Goal: Task Accomplishment & Management: Complete application form

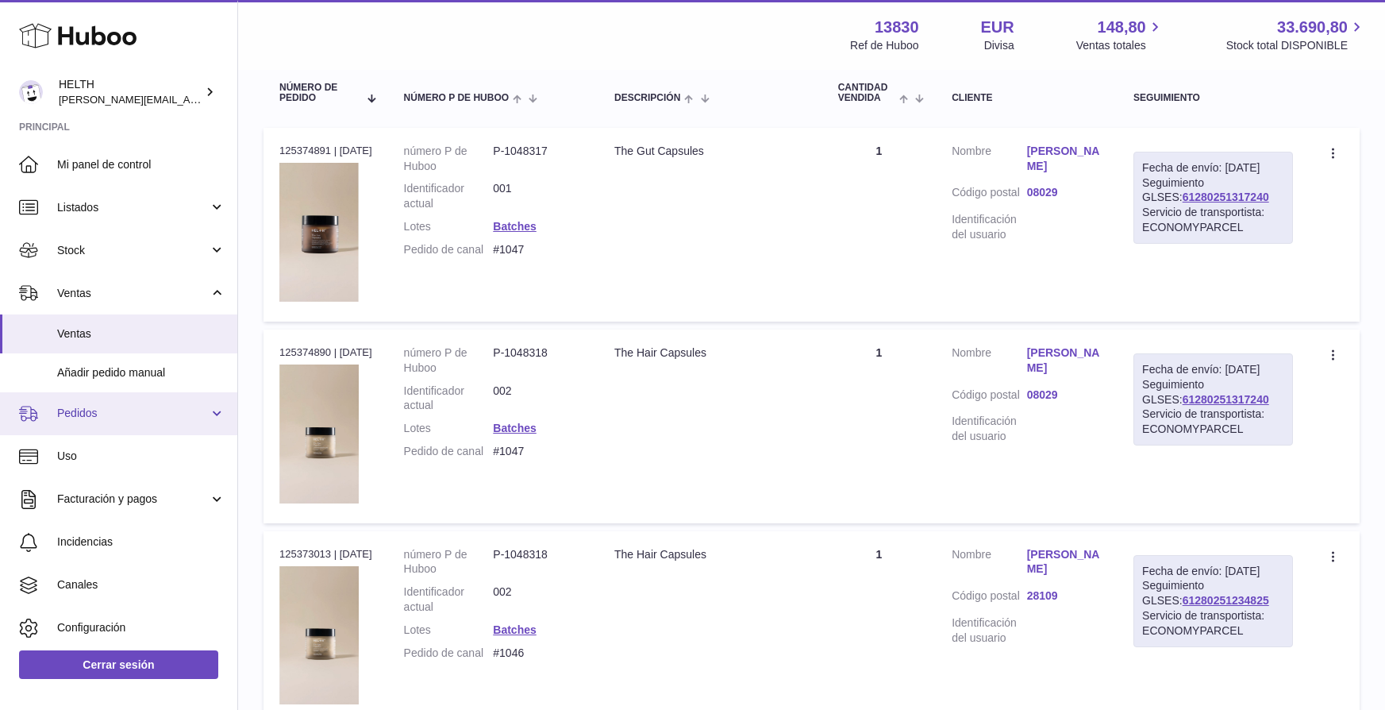
click at [129, 421] on link "Pedidos" at bounding box center [118, 413] width 237 height 43
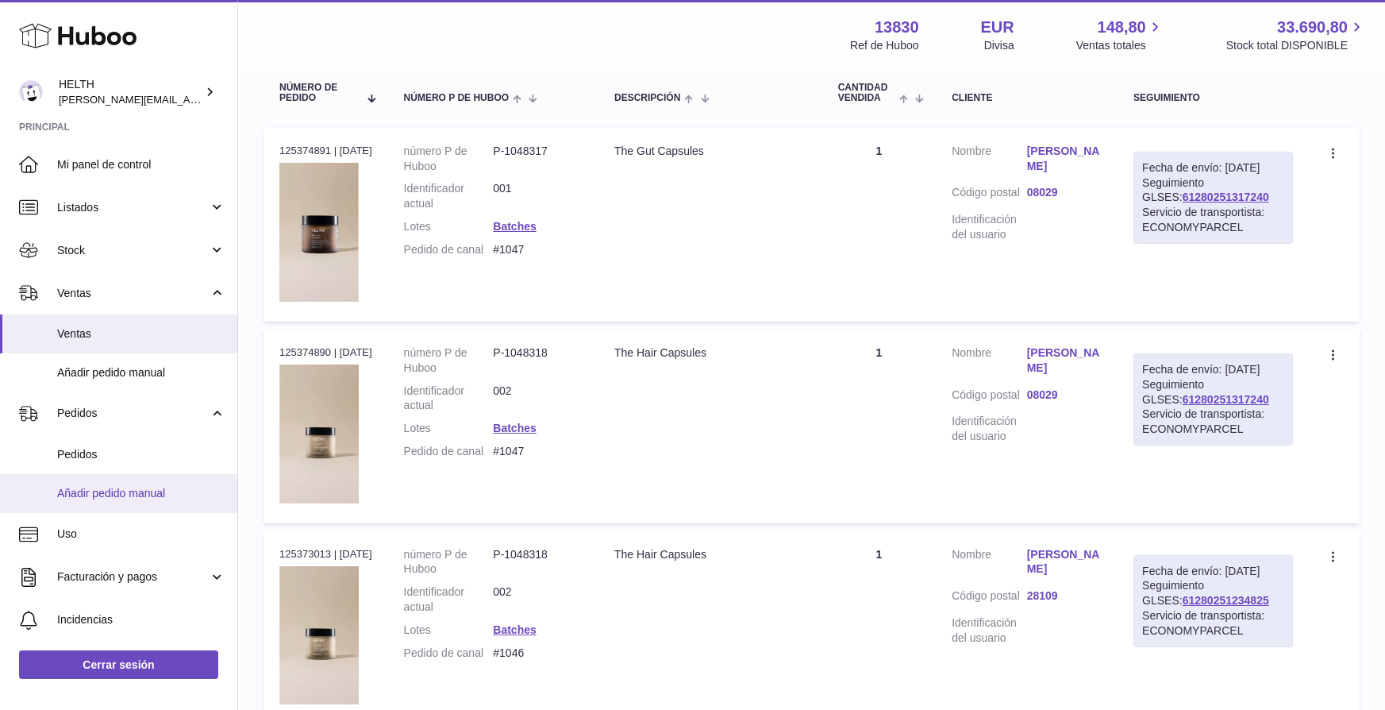
click at [127, 486] on span "Añadir pedido manual" at bounding box center [141, 493] width 168 height 15
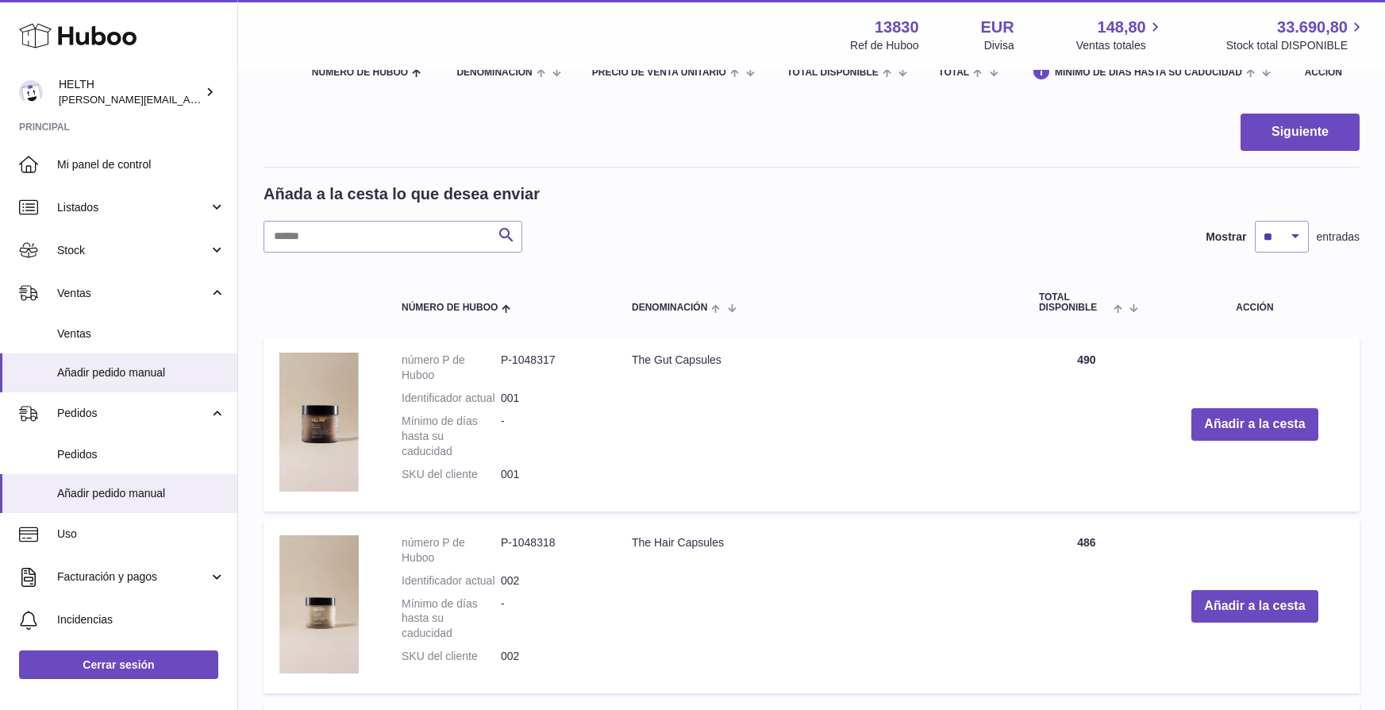
scroll to position [202, 0]
click at [1268, 425] on button "Añadir a la cesta" at bounding box center [1254, 425] width 126 height 33
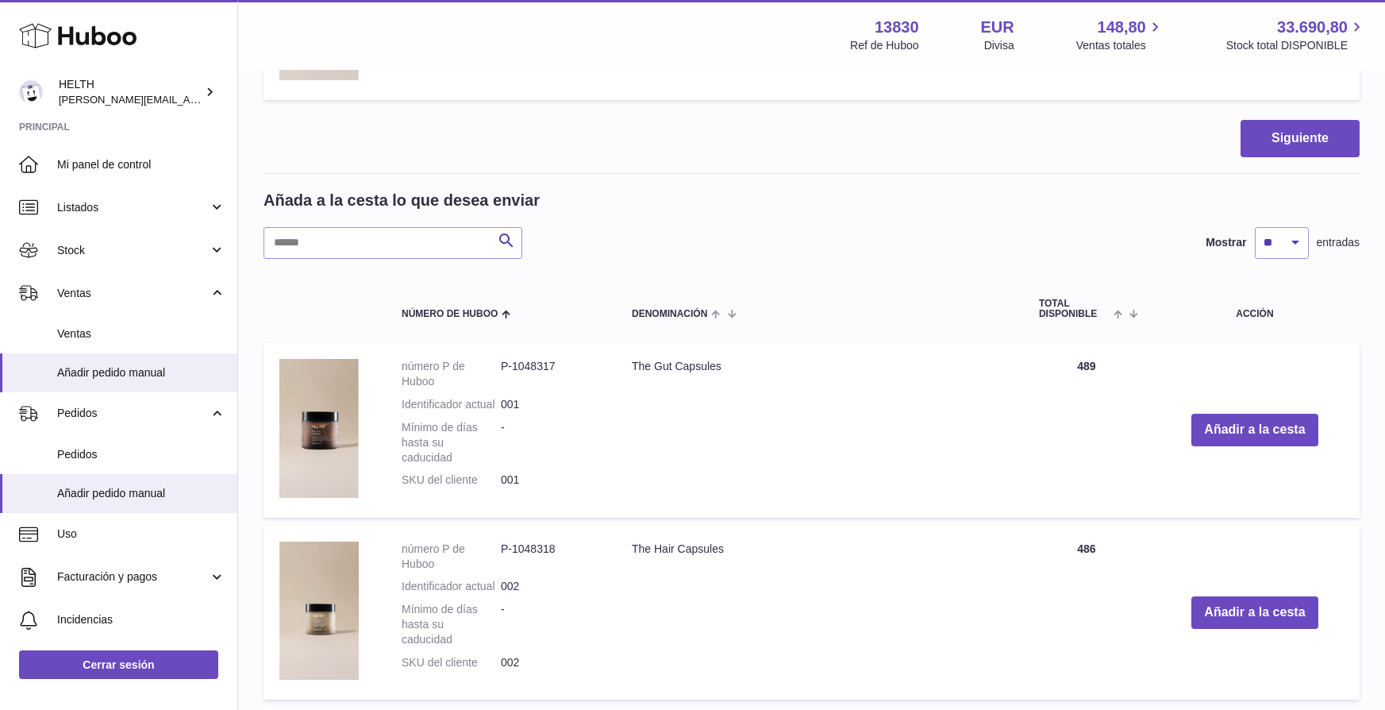
scroll to position [397, 0]
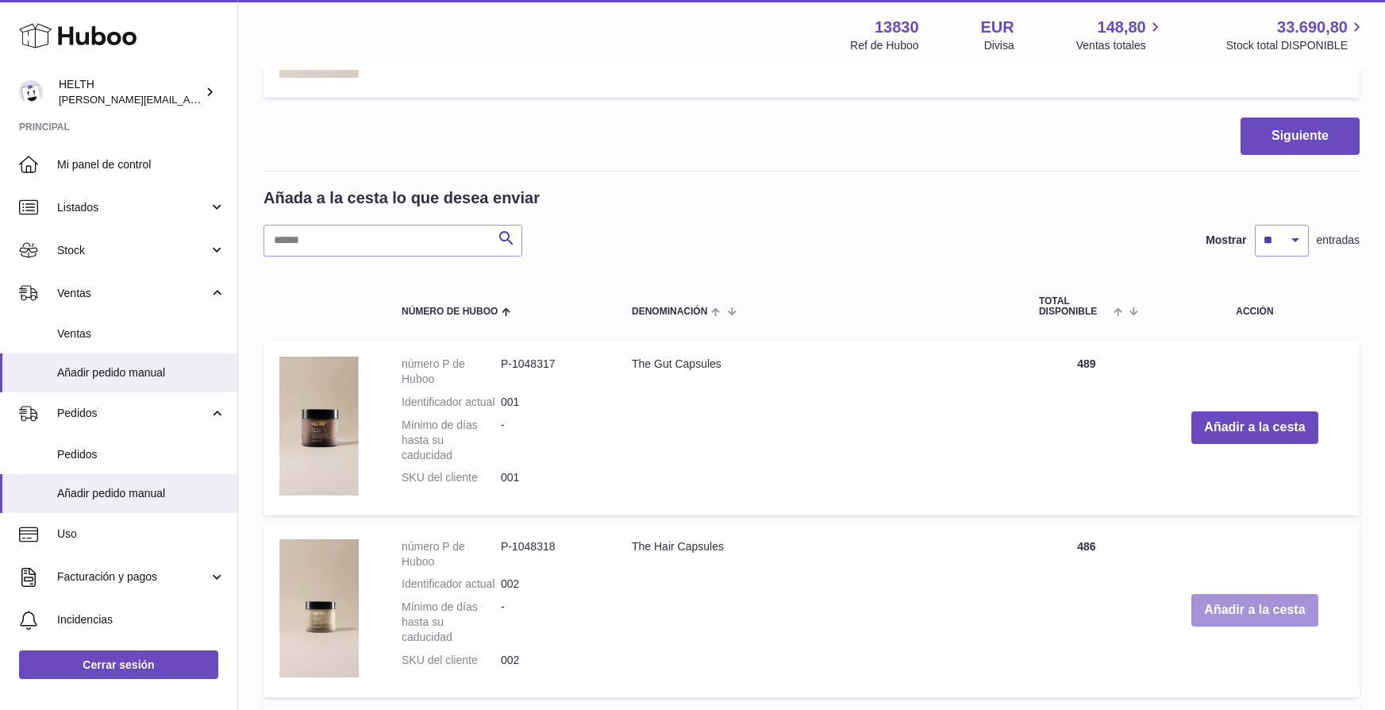
click at [1260, 606] on button "Añadir a la cesta" at bounding box center [1254, 610] width 126 height 33
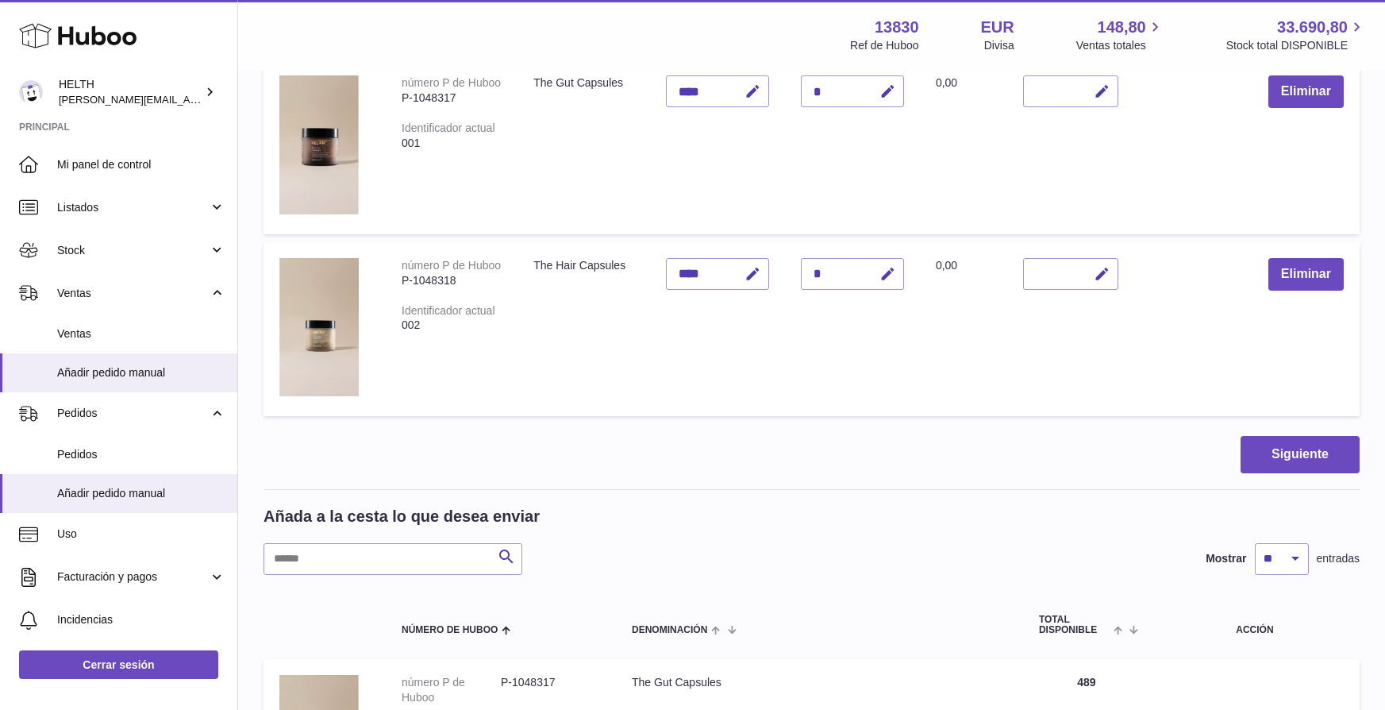
scroll to position [259, 0]
click at [1270, 456] on button "Siguiente" at bounding box center [1300, 455] width 119 height 37
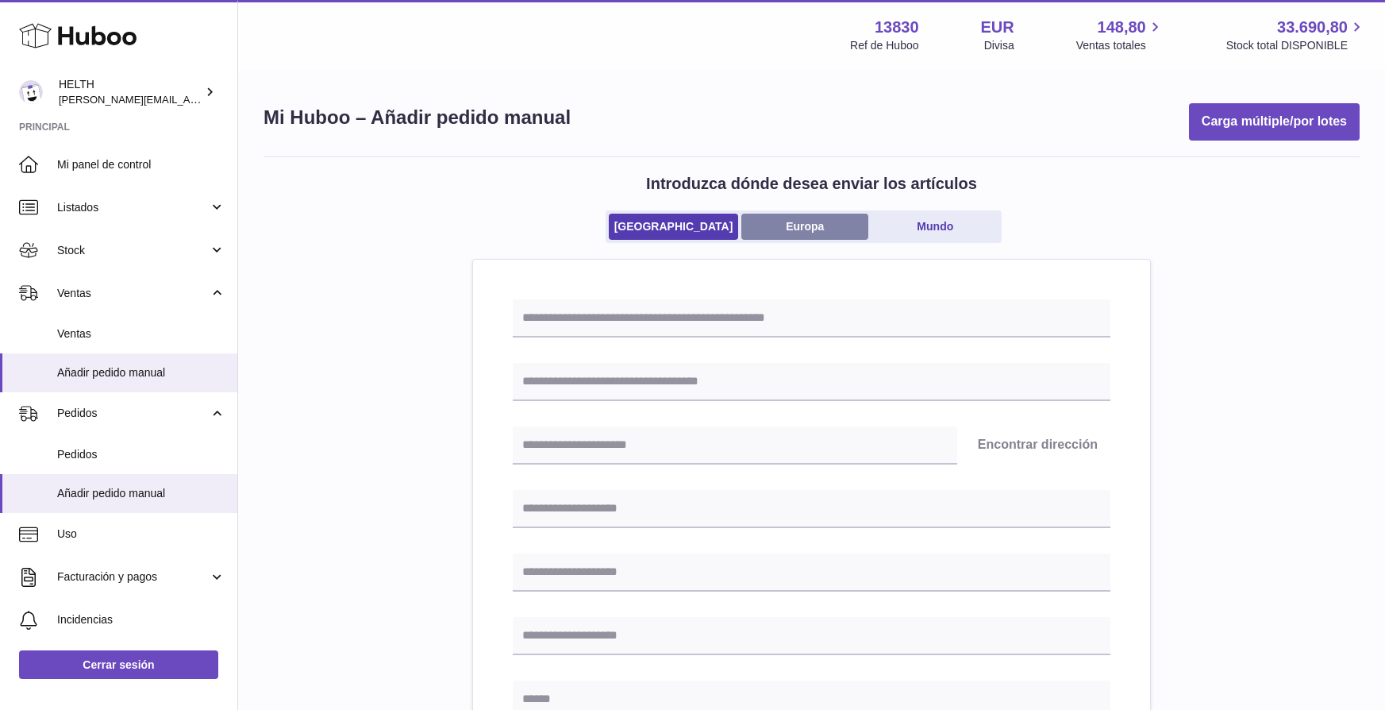
click at [830, 218] on link "Europa" at bounding box center [804, 227] width 127 height 26
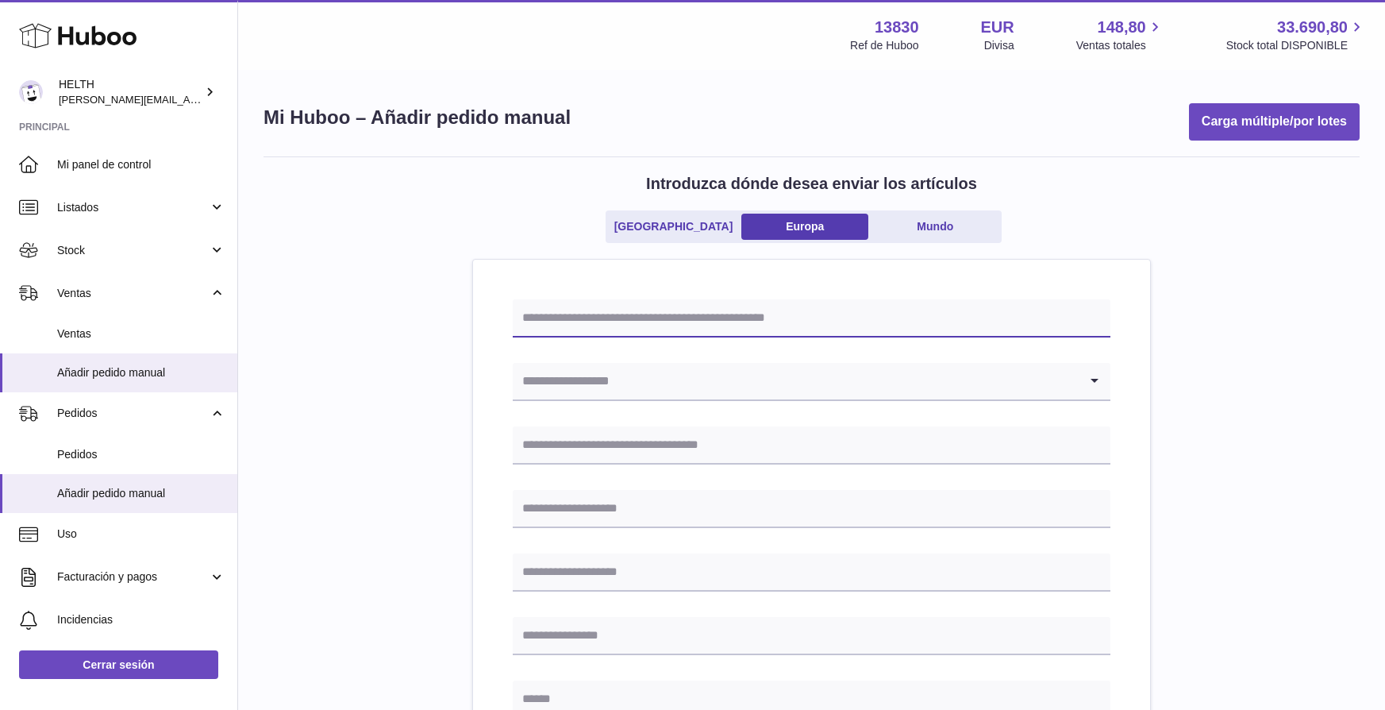
click at [737, 314] on input "text" at bounding box center [812, 318] width 598 height 38
type input "*******"
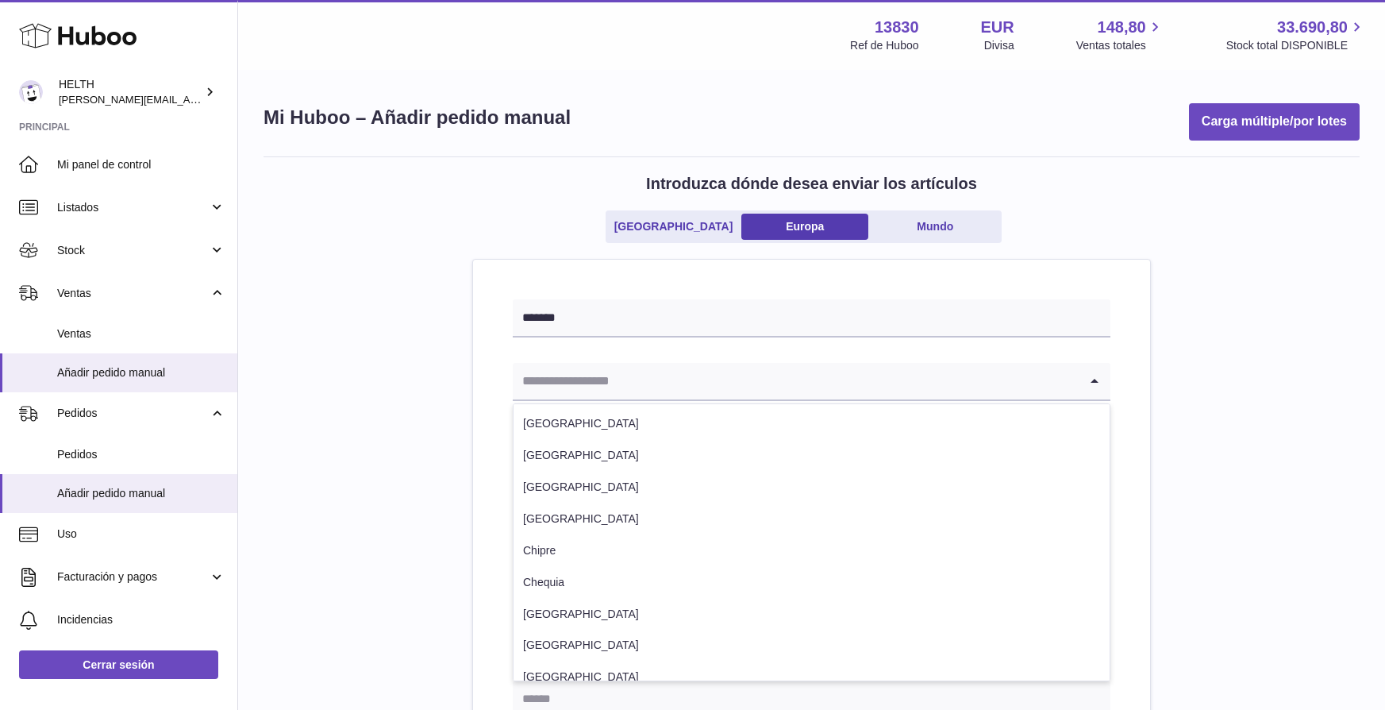
click at [645, 376] on input "Search for option" at bounding box center [796, 381] width 566 height 37
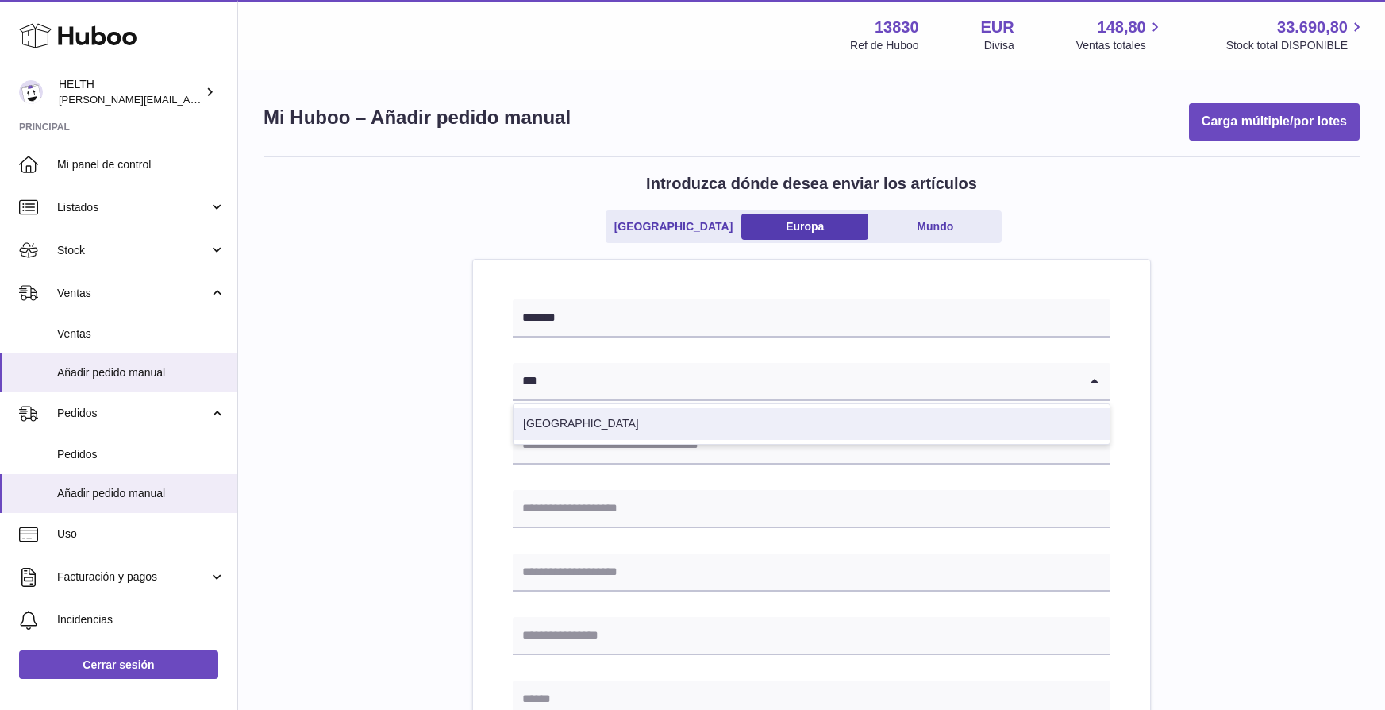
click at [624, 424] on li "España" at bounding box center [812, 424] width 596 height 32
type input "***"
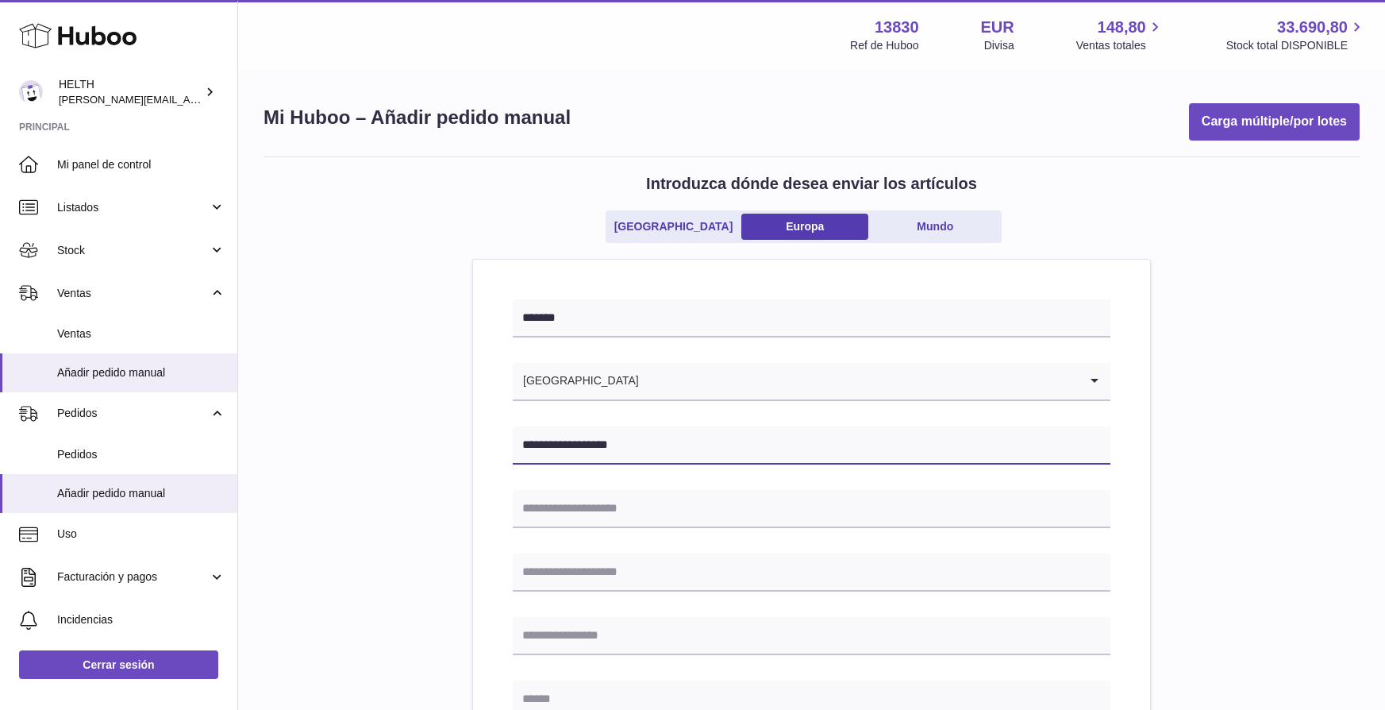
type input "**********"
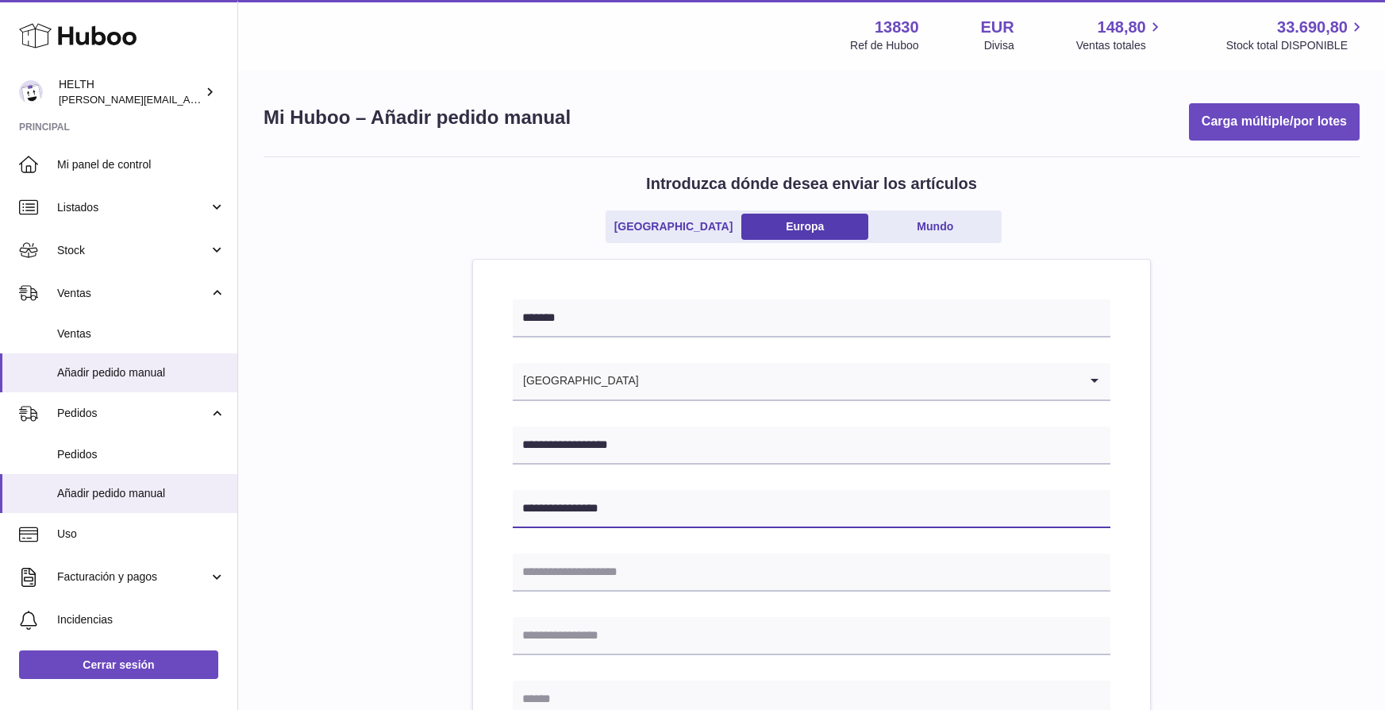
type input "**********"
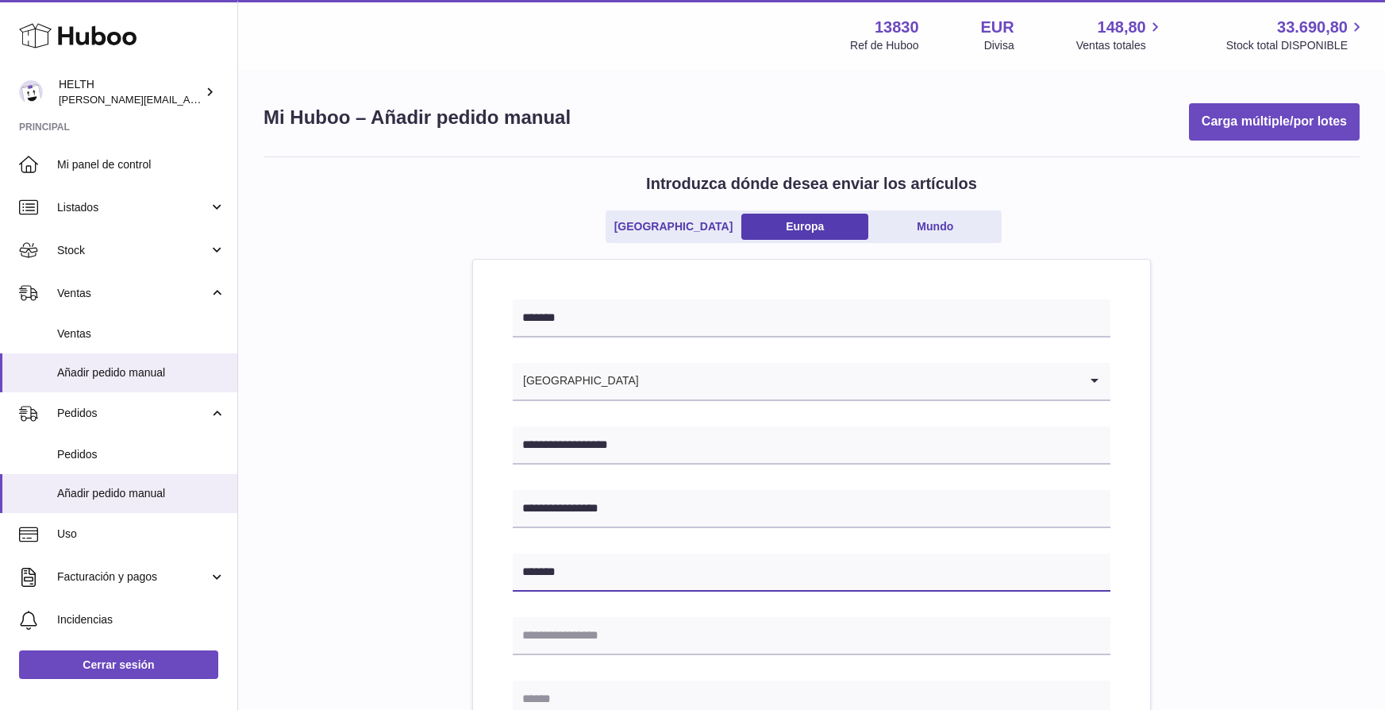
scroll to position [26, 0]
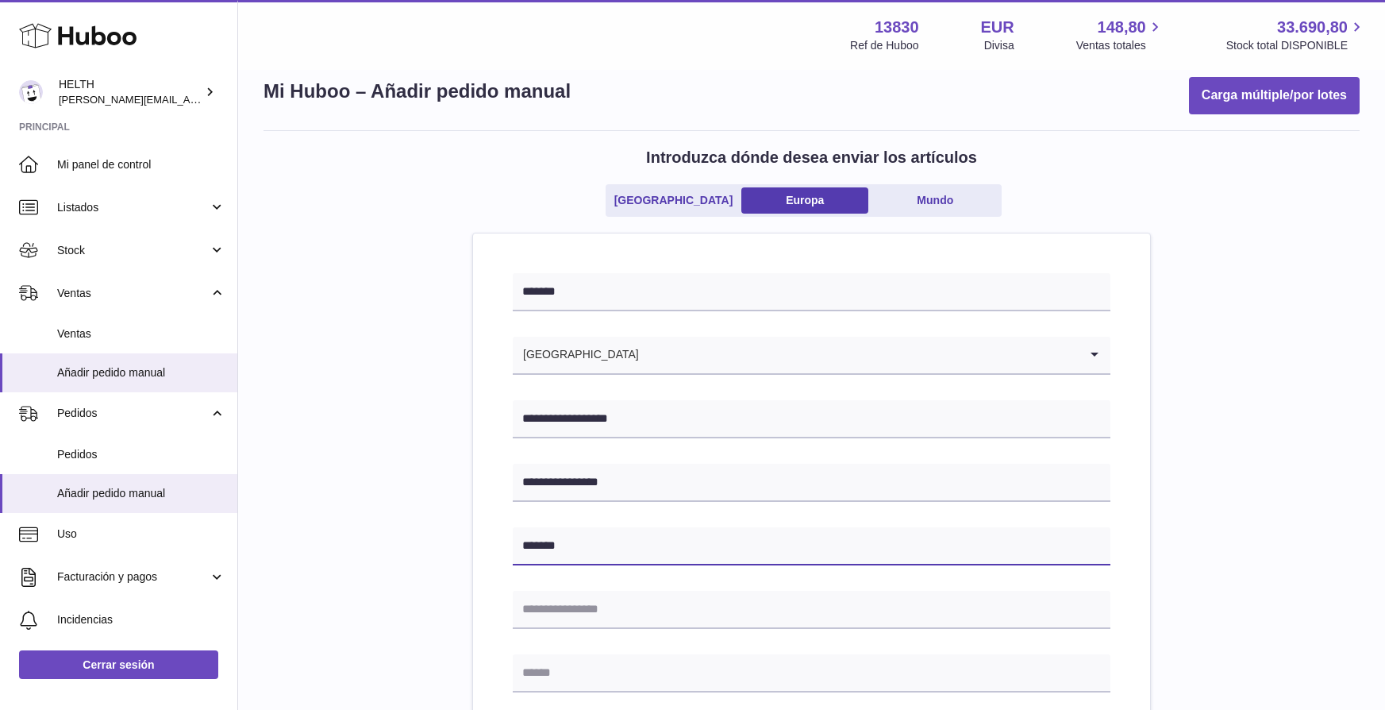
type input "*******"
type input "*********"
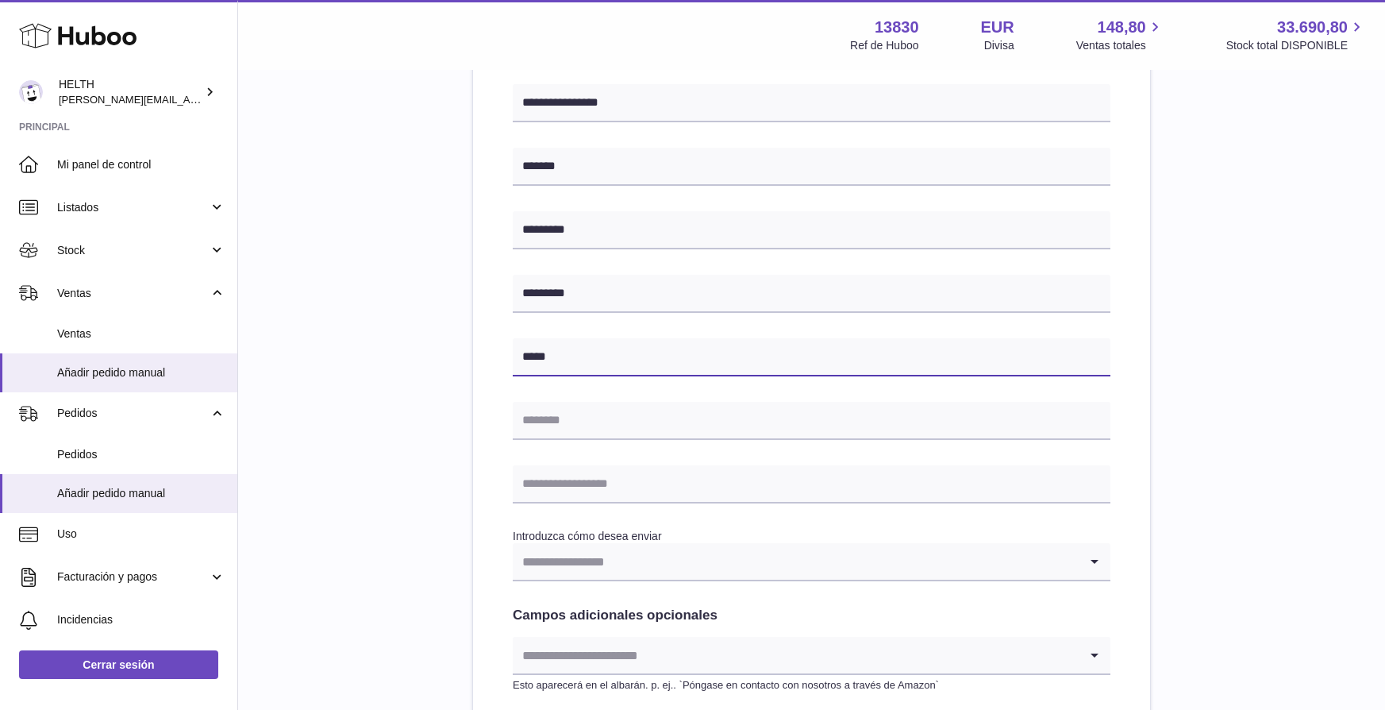
type input "*****"
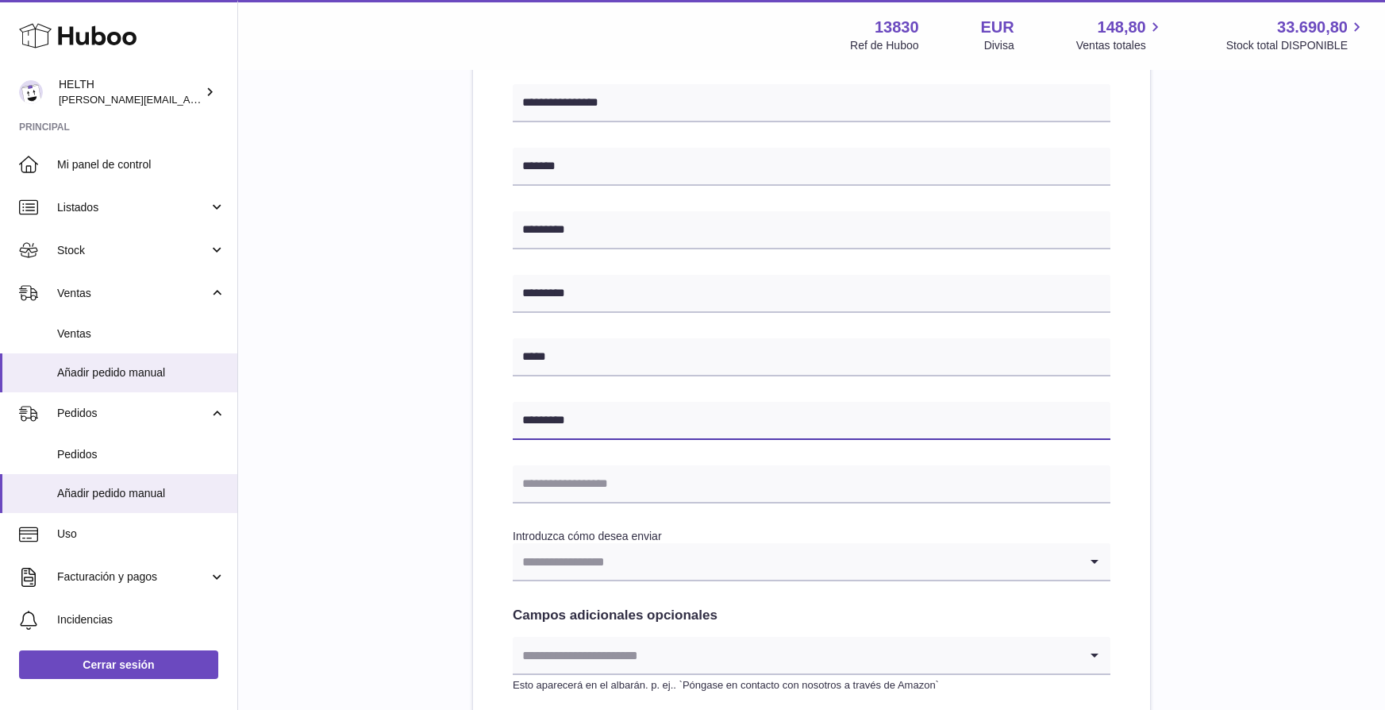
type input "*********"
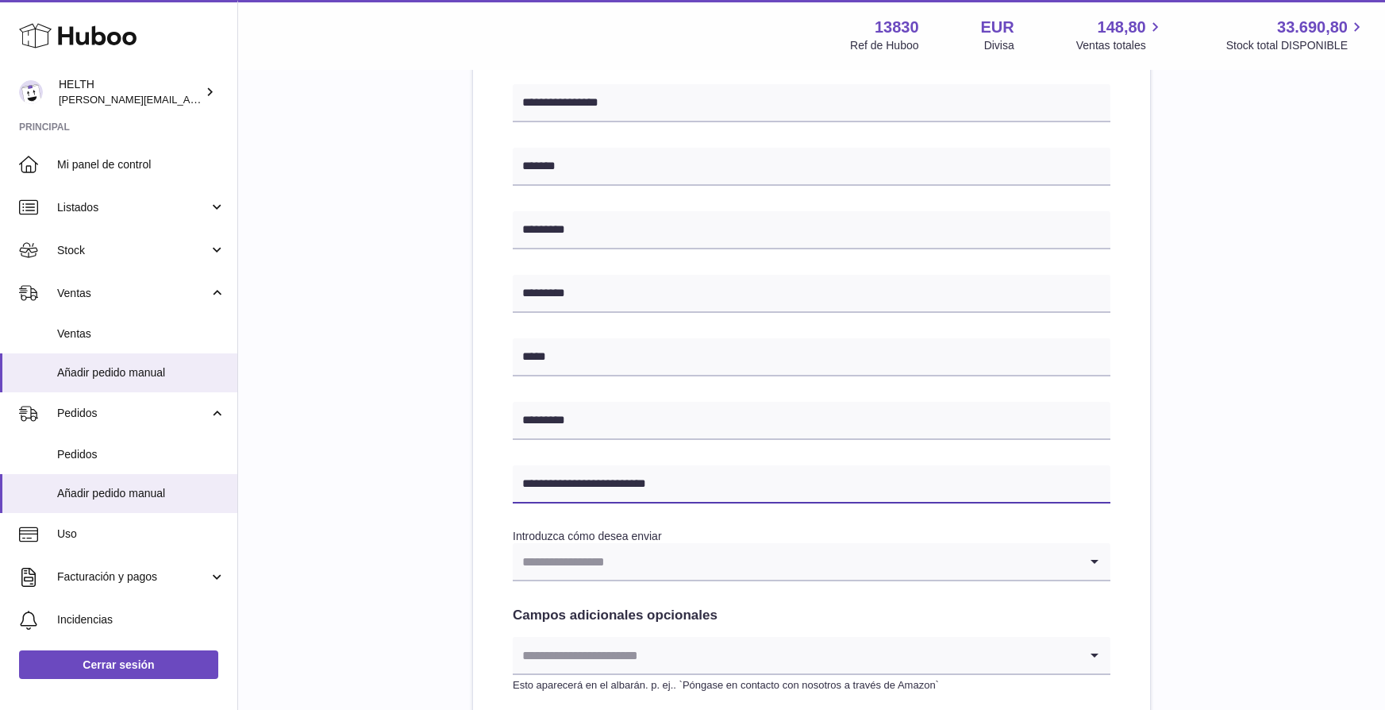
type input "**********"
click at [633, 560] on input "Search for option" at bounding box center [796, 561] width 566 height 37
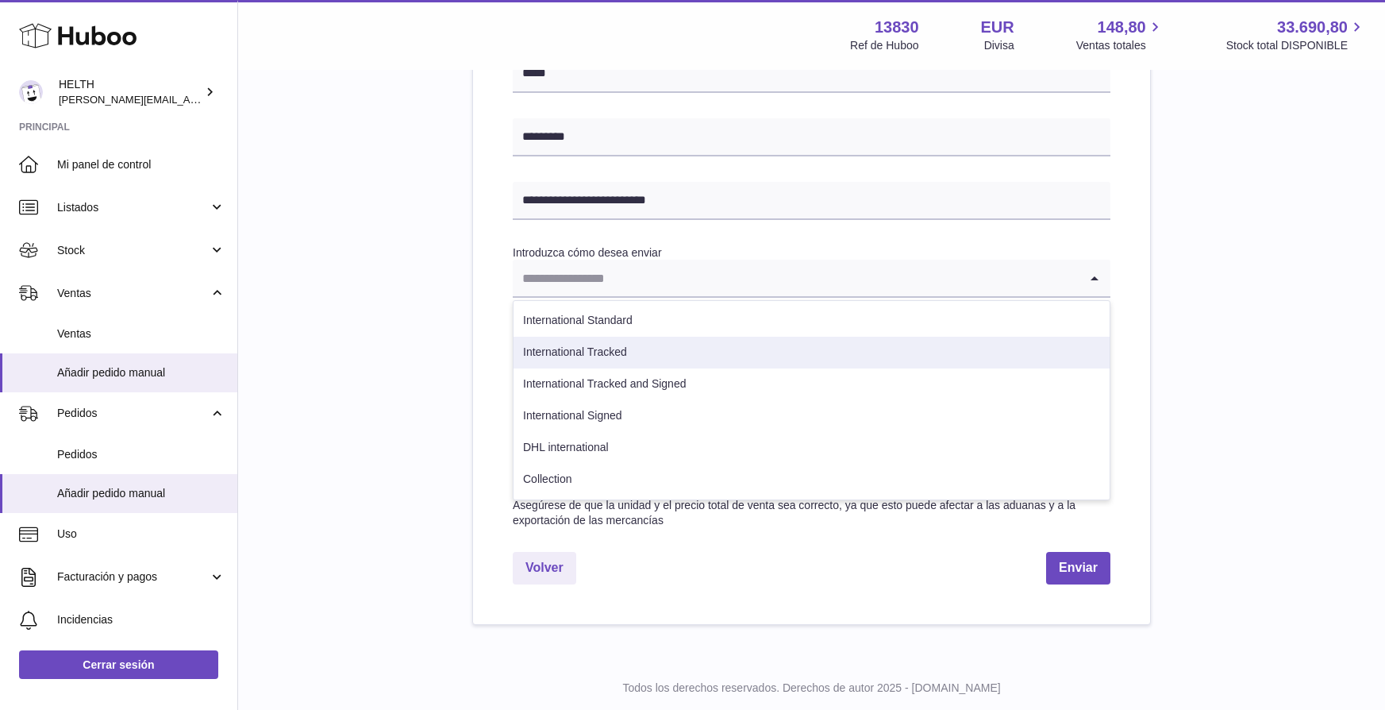
scroll to position [699, 0]
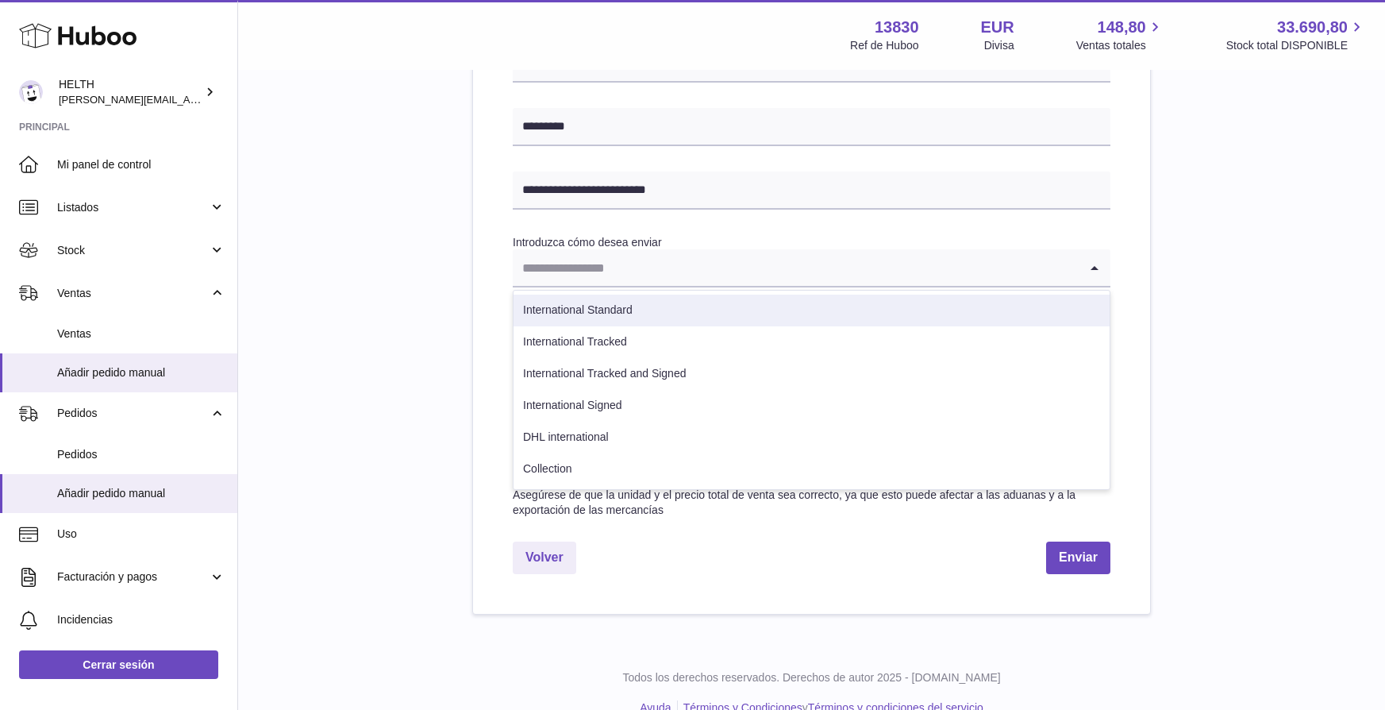
click at [737, 310] on li "International Standard" at bounding box center [812, 310] width 596 height 32
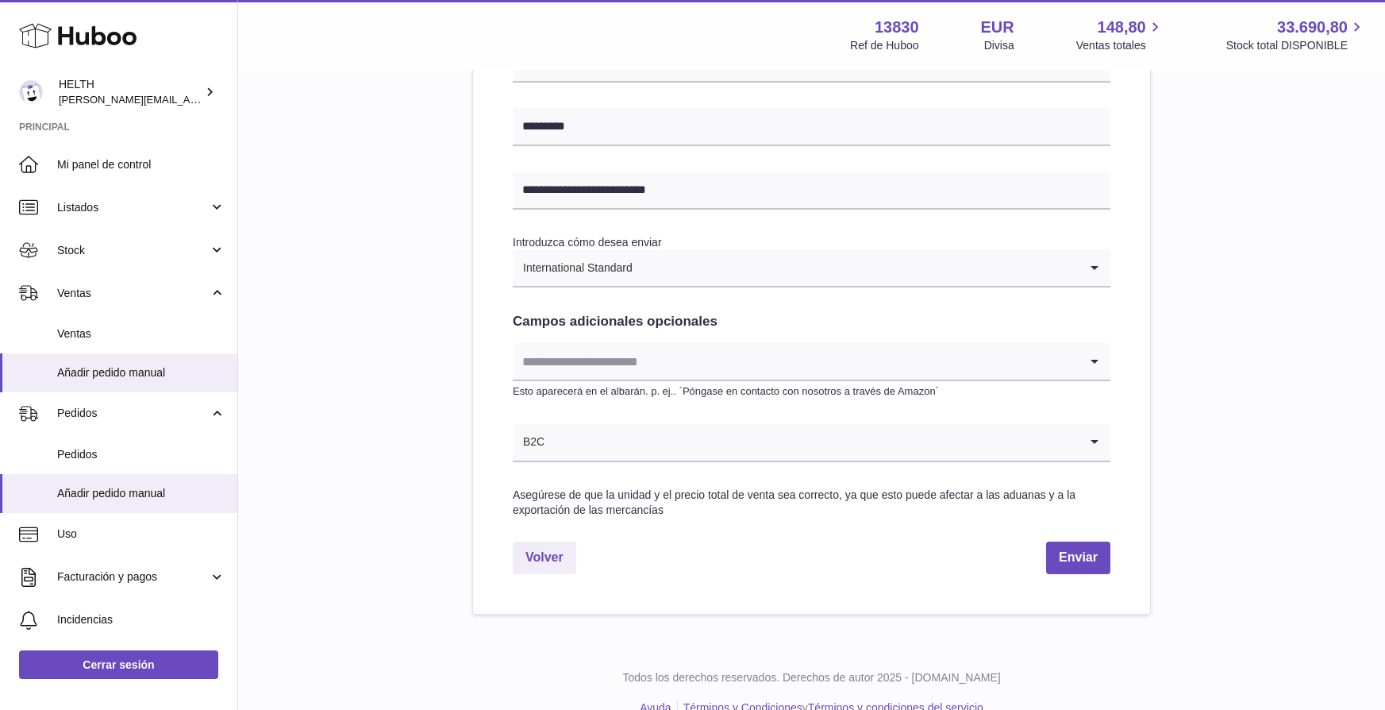
click at [670, 364] on input "Search for option" at bounding box center [796, 361] width 566 height 37
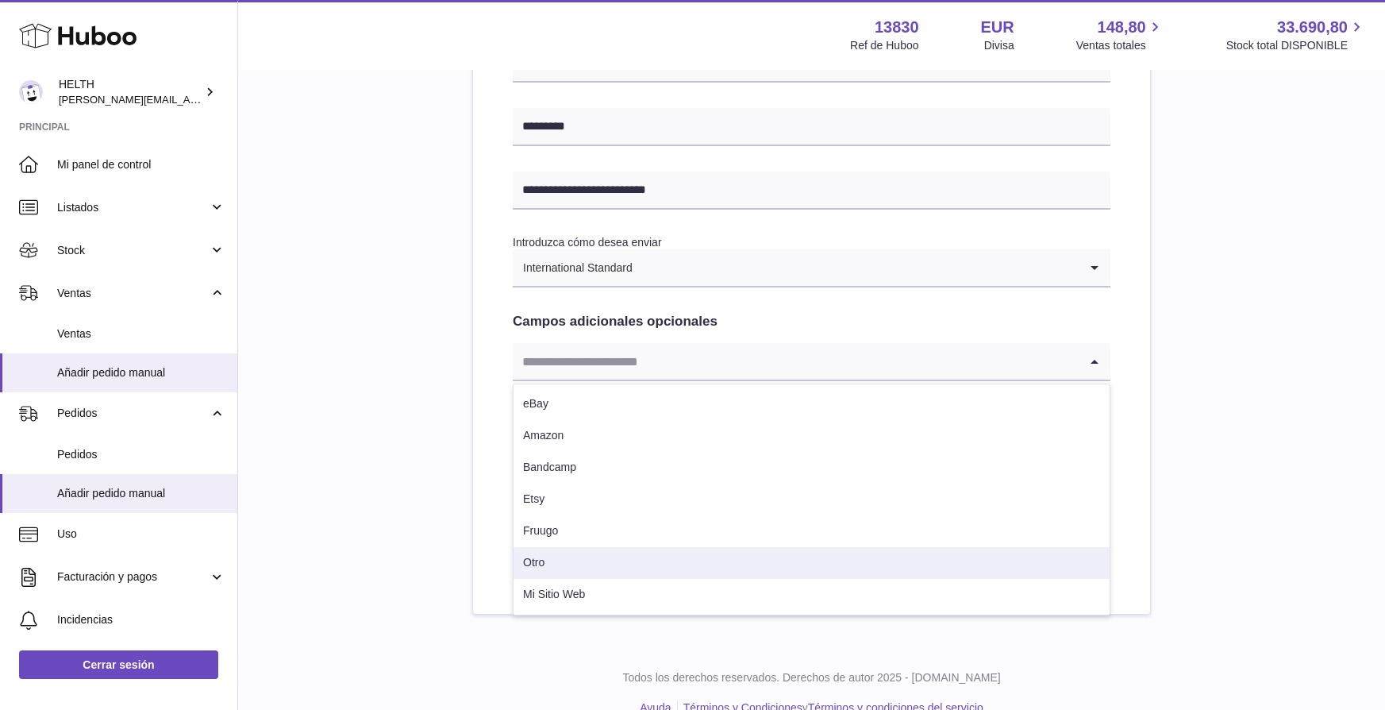
click at [621, 569] on li "Otro" at bounding box center [812, 563] width 596 height 32
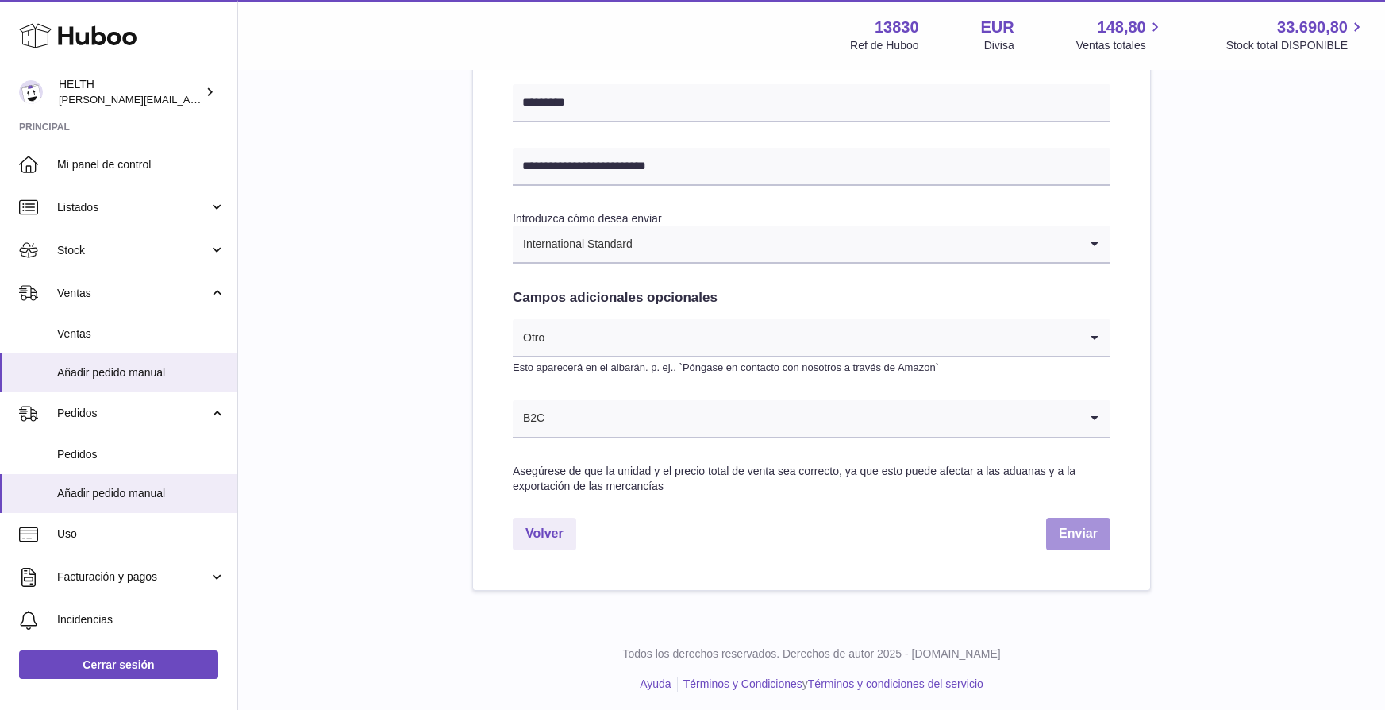
click at [1091, 537] on button "Enviar" at bounding box center [1078, 533] width 64 height 33
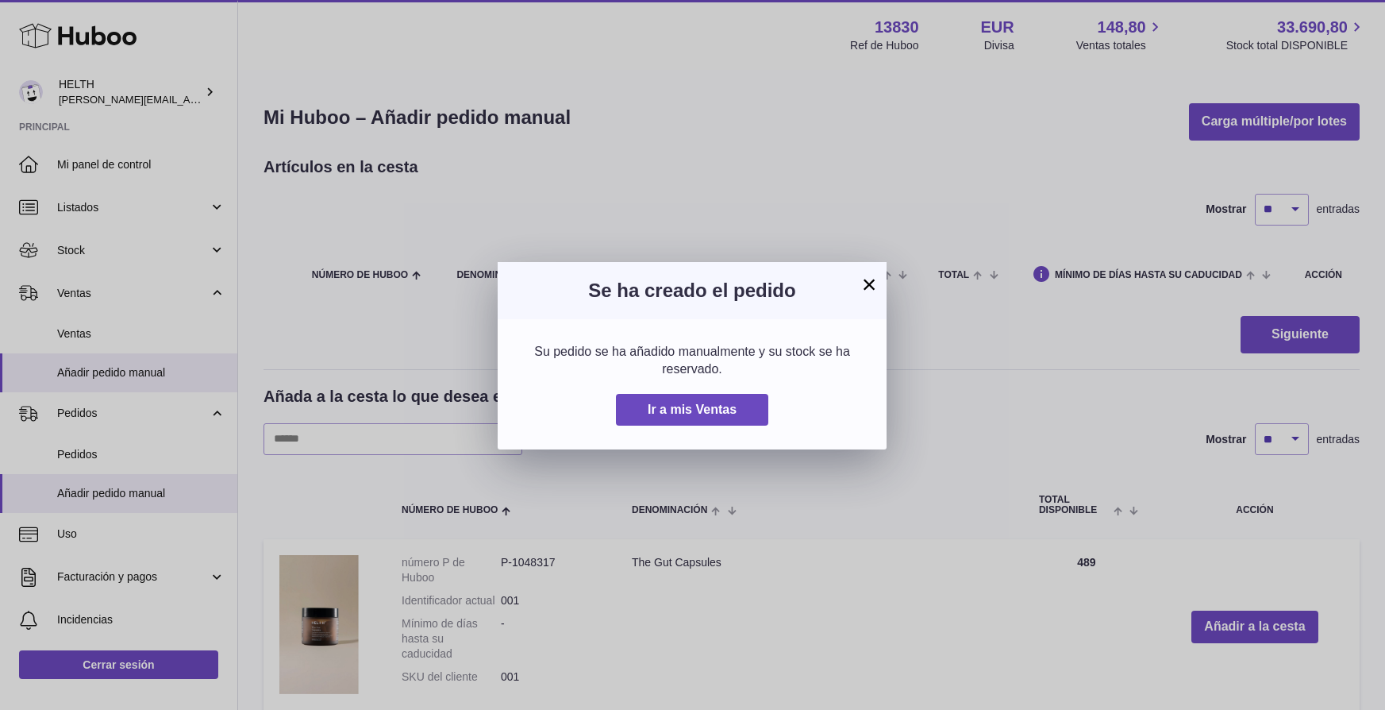
click at [870, 290] on button "×" at bounding box center [869, 284] width 19 height 19
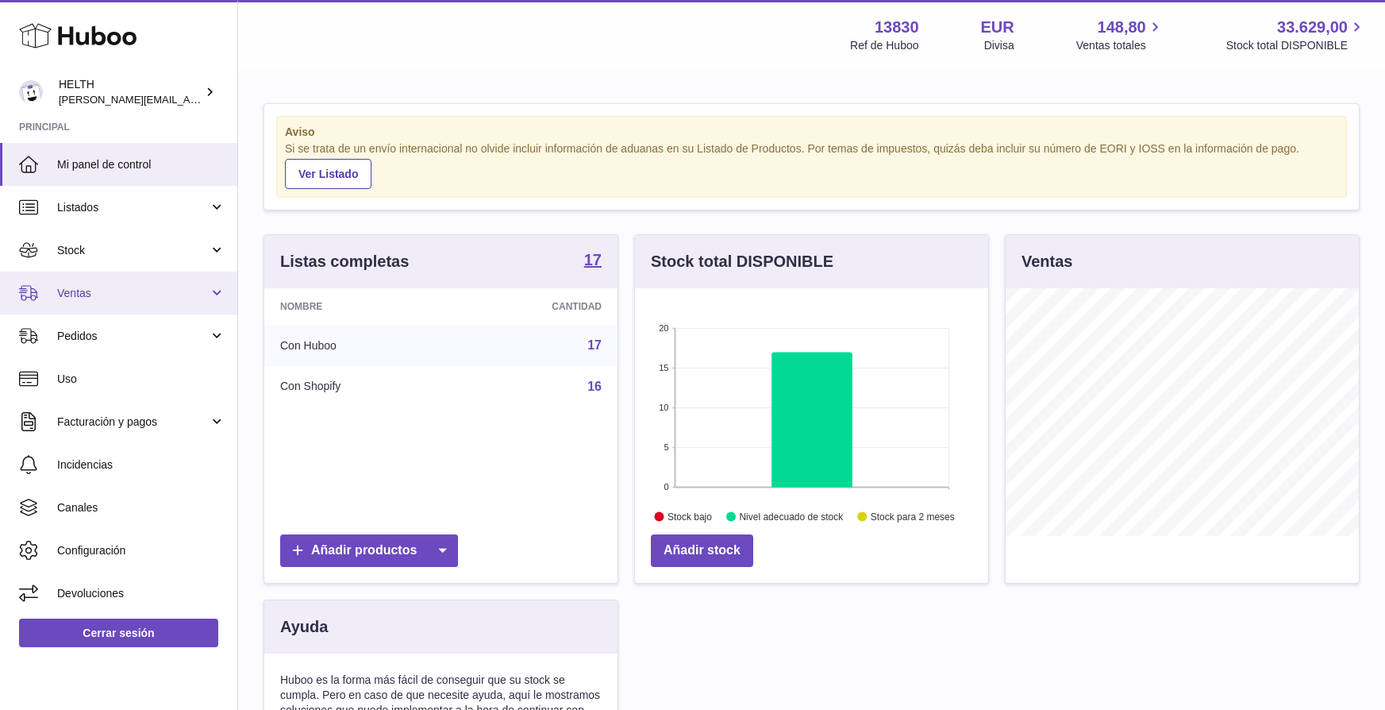
scroll to position [248, 353]
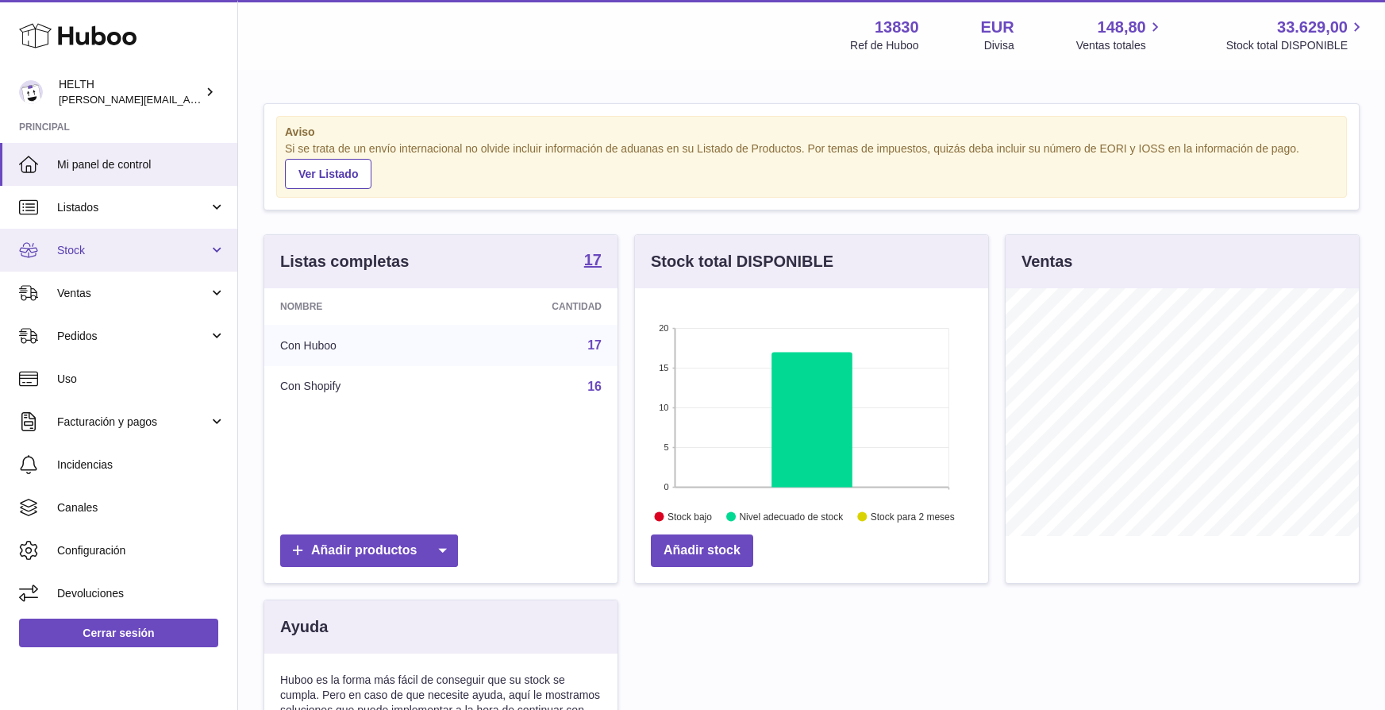
click at [225, 240] on link "Stock" at bounding box center [118, 250] width 237 height 43
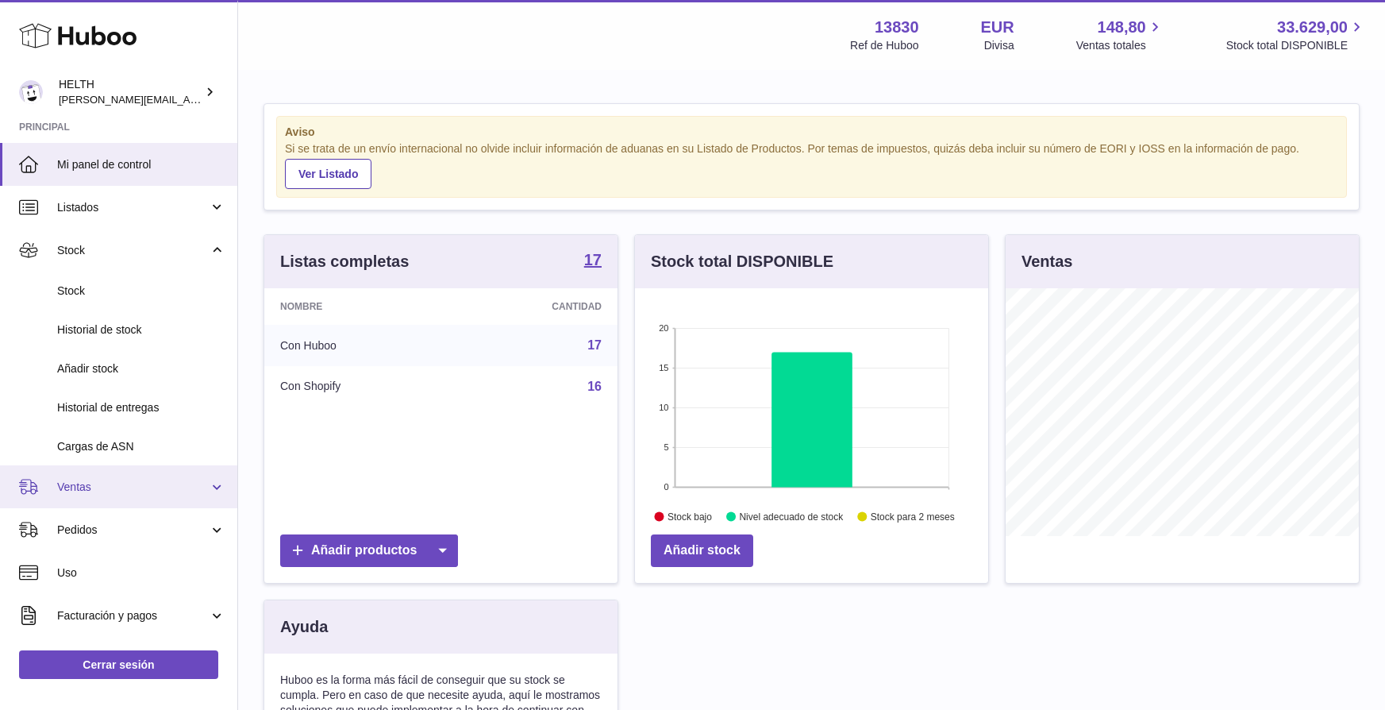
click at [104, 473] on link "Ventas" at bounding box center [118, 486] width 237 height 43
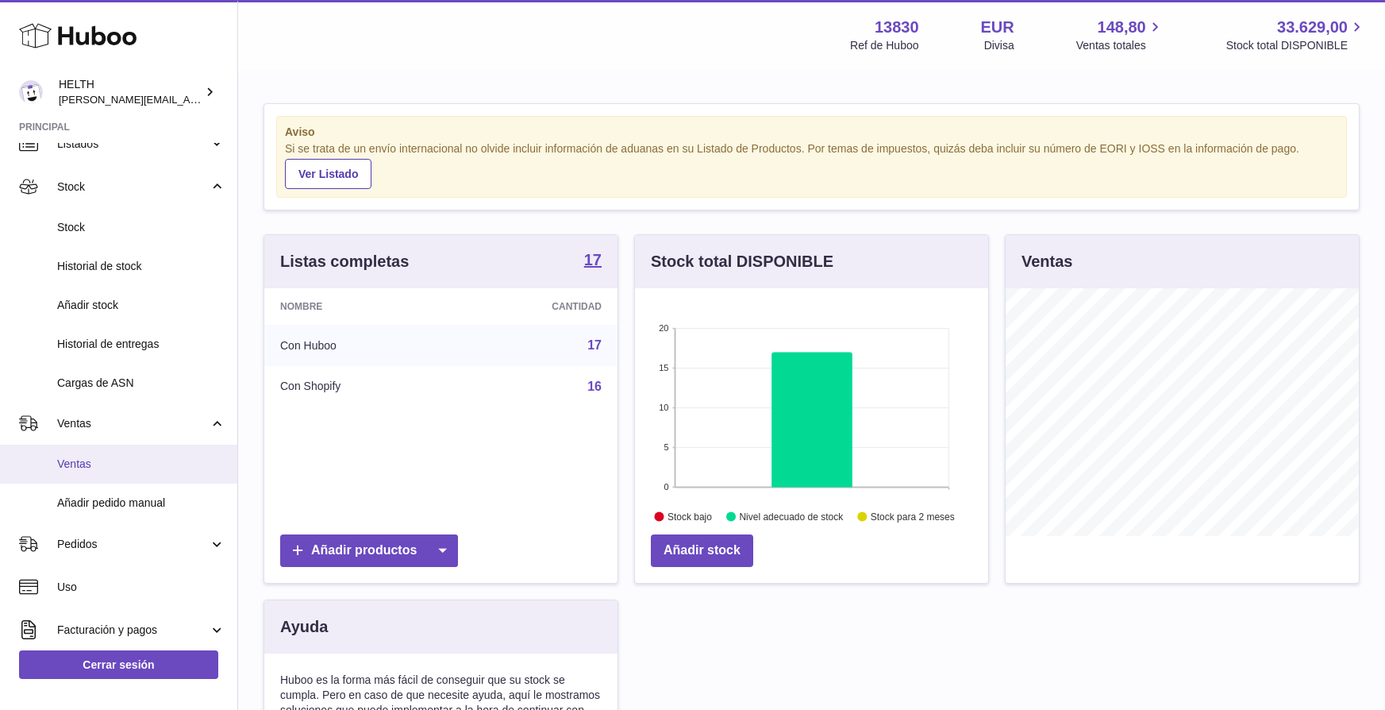
scroll to position [88, 0]
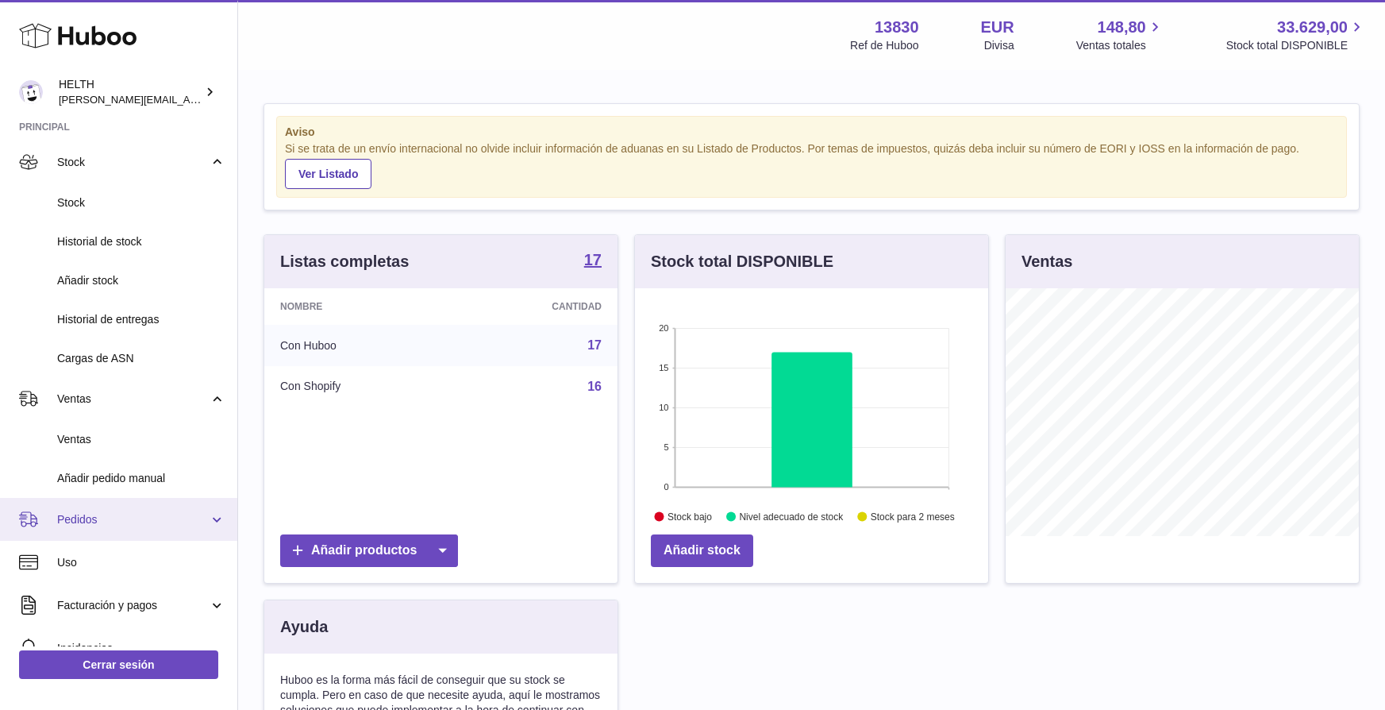
click at [80, 498] on link "Pedidos" at bounding box center [118, 519] width 237 height 43
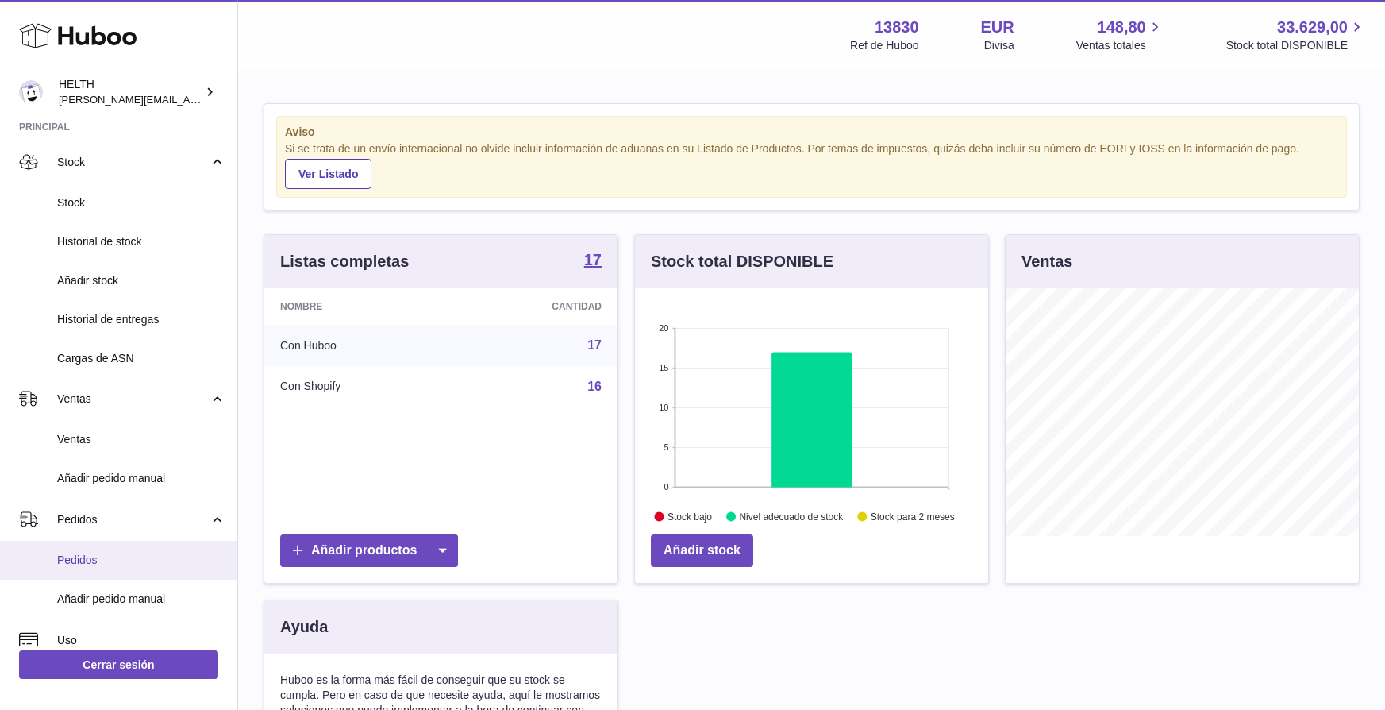
click at [74, 554] on span "Pedidos" at bounding box center [141, 559] width 168 height 15
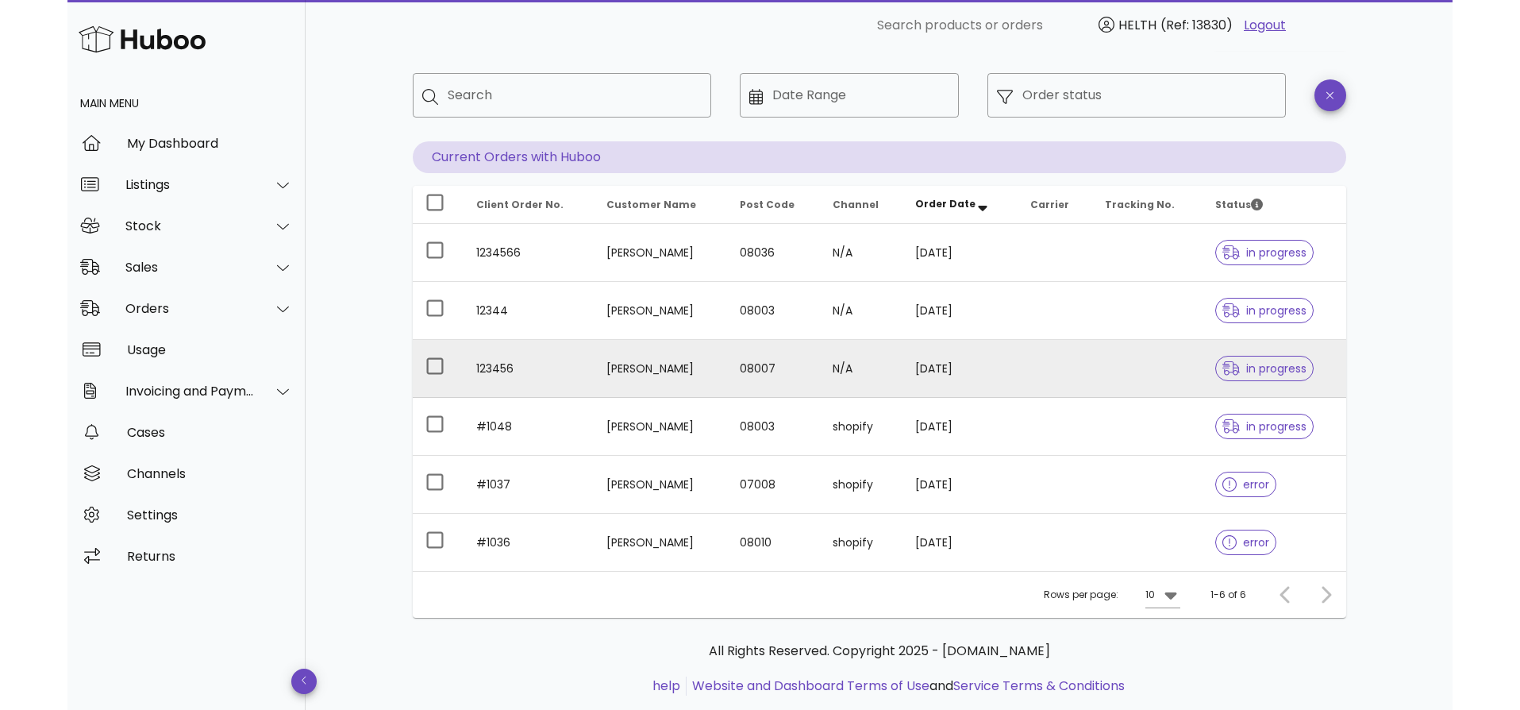
scroll to position [75, 0]
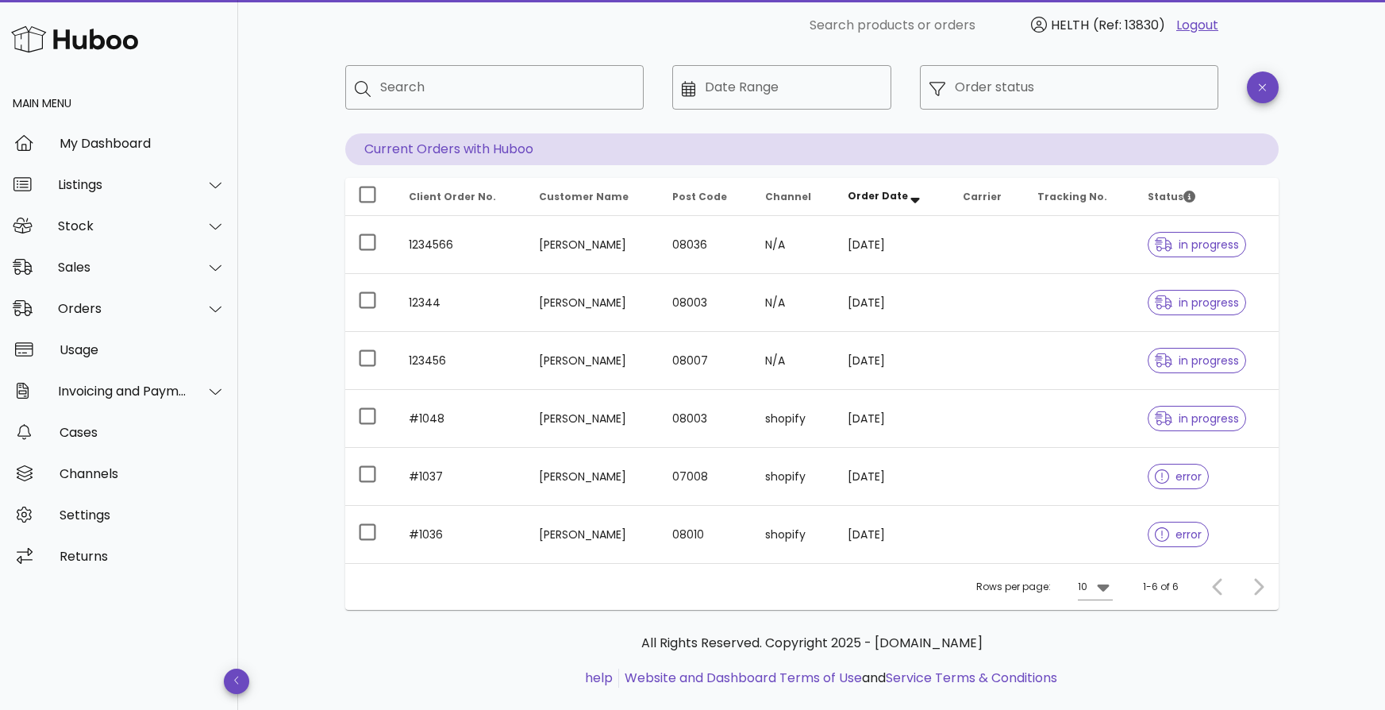
drag, startPoint x: 1381, startPoint y: 280, endPoint x: 1413, endPoint y: 272, distance: 32.7
click at [1384, 272] on html "​ Search products or orders HELTH (Ref: 13830) Logout Main Menu My Dashboard Li…" at bounding box center [692, 331] width 1385 height 813
drag, startPoint x: 1382, startPoint y: 273, endPoint x: 1413, endPoint y: 272, distance: 31.0
click at [1384, 272] on html "​ Search products or orders HELTH (Ref: 13830) Logout Main Menu My Dashboard Li…" at bounding box center [692, 331] width 1385 height 813
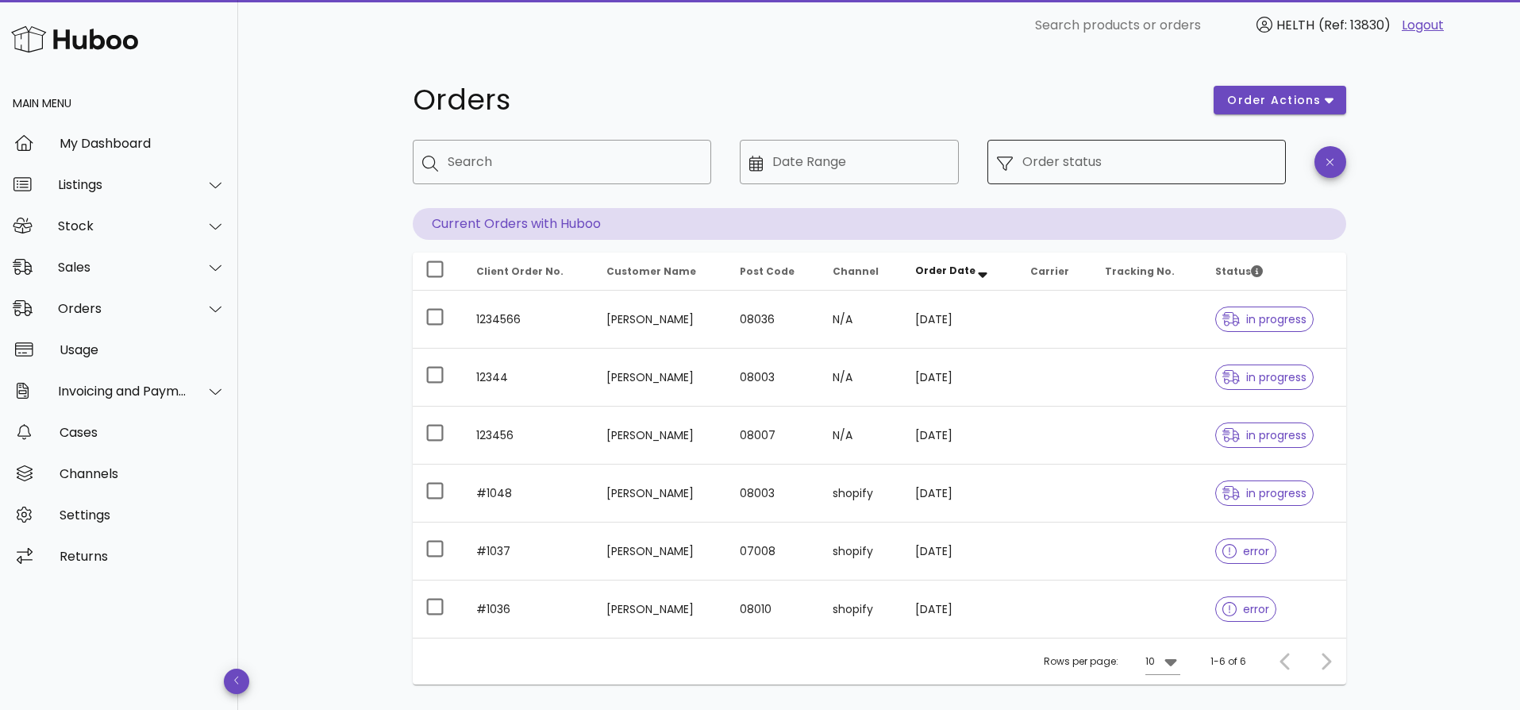
scroll to position [0, 0]
click at [1129, 165] on input "Order status" at bounding box center [1149, 161] width 254 height 25
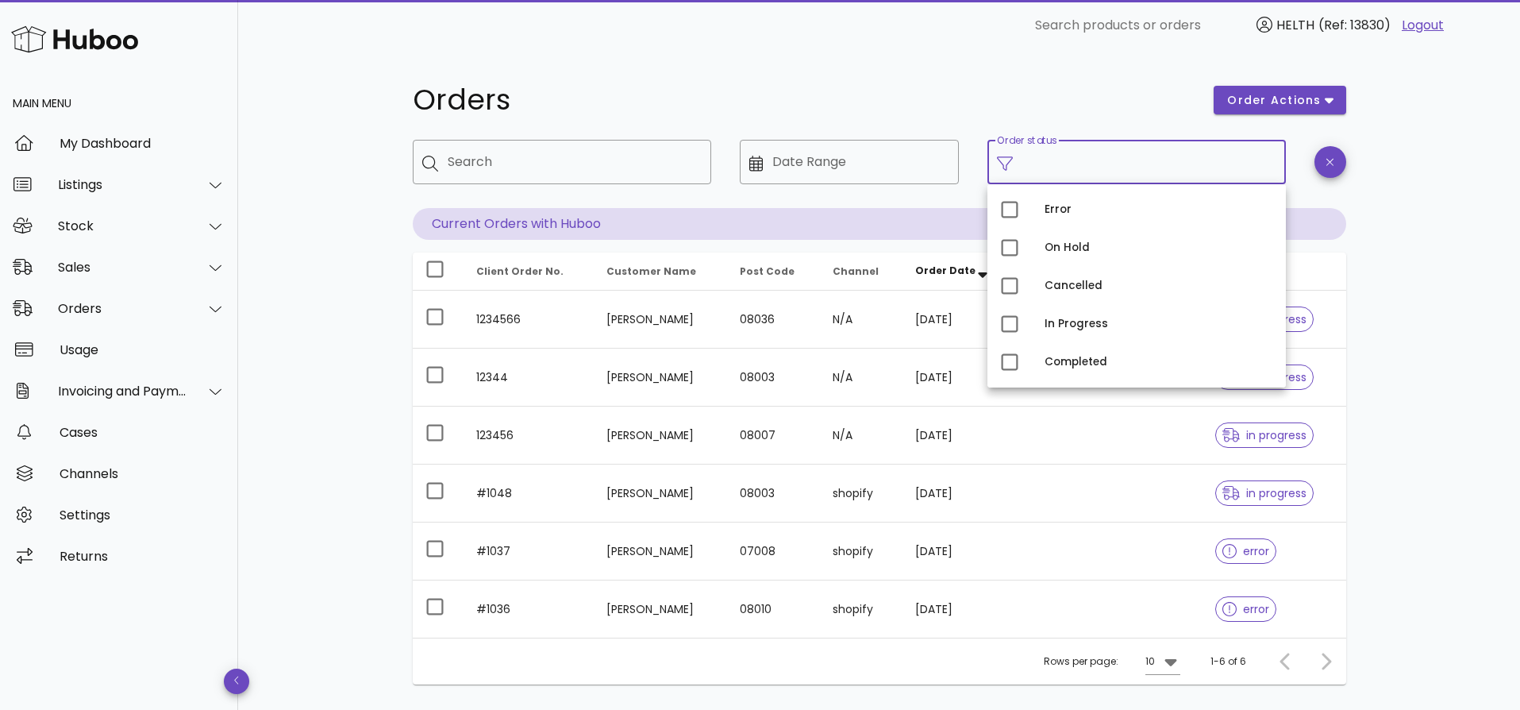
click at [661, 98] on h1 "Orders" at bounding box center [804, 100] width 783 height 29
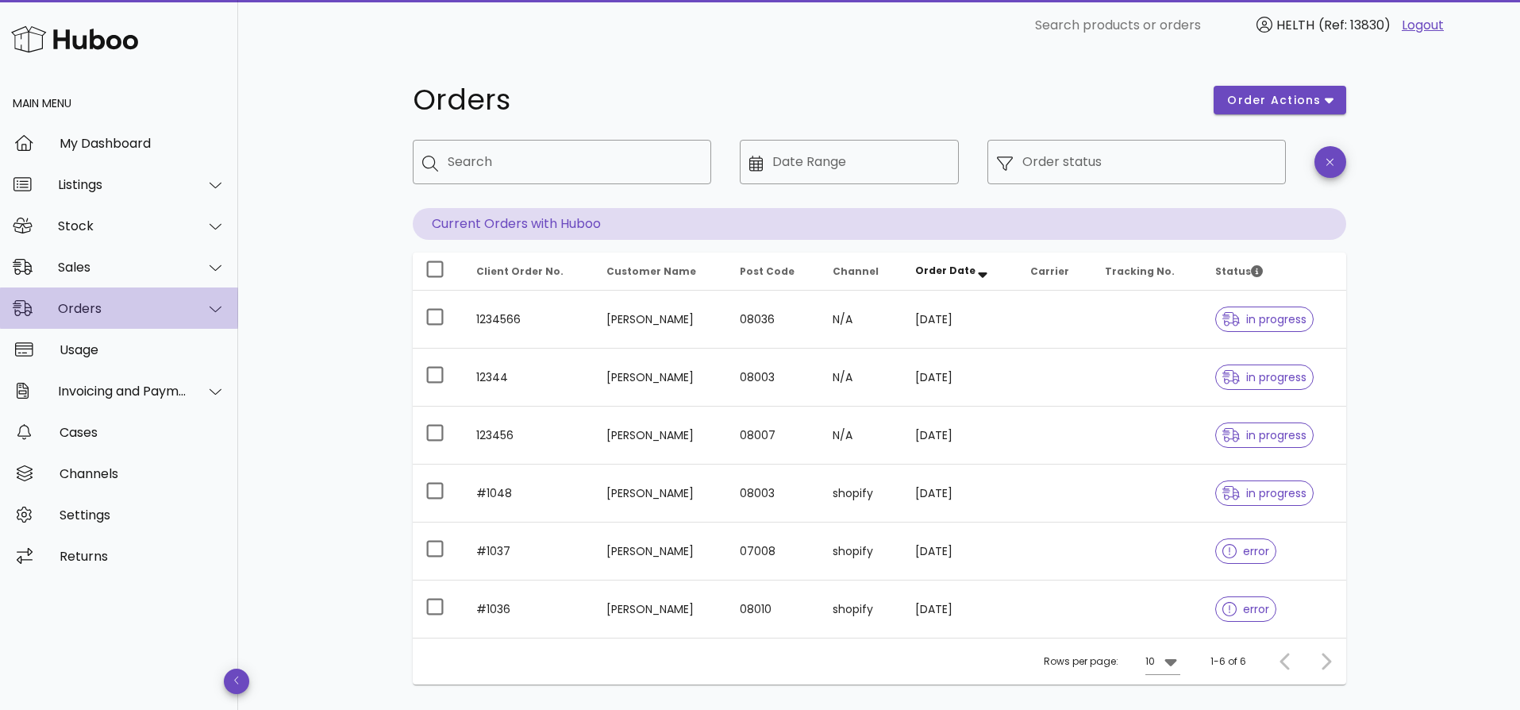
click at [147, 301] on div "Orders" at bounding box center [122, 308] width 129 height 15
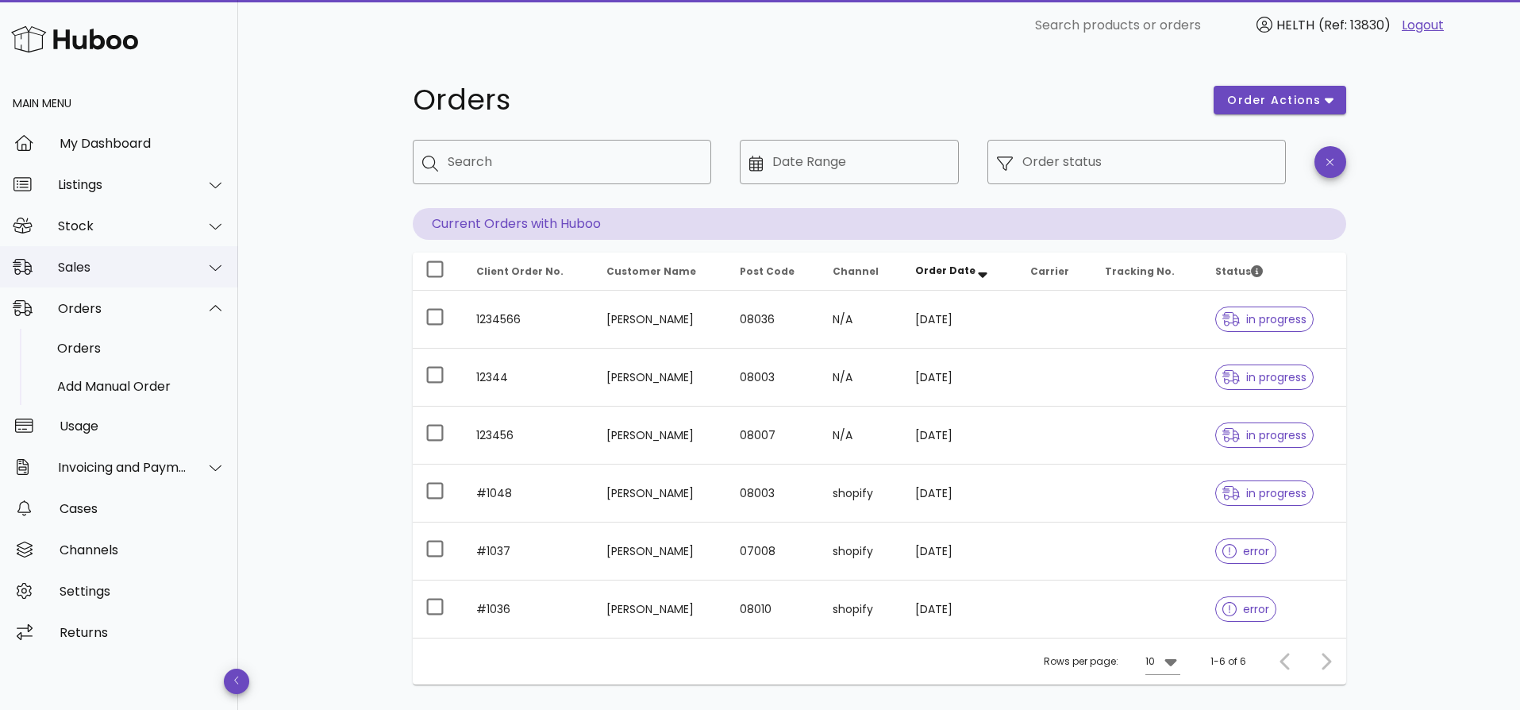
click at [106, 270] on div "Sales" at bounding box center [122, 267] width 129 height 15
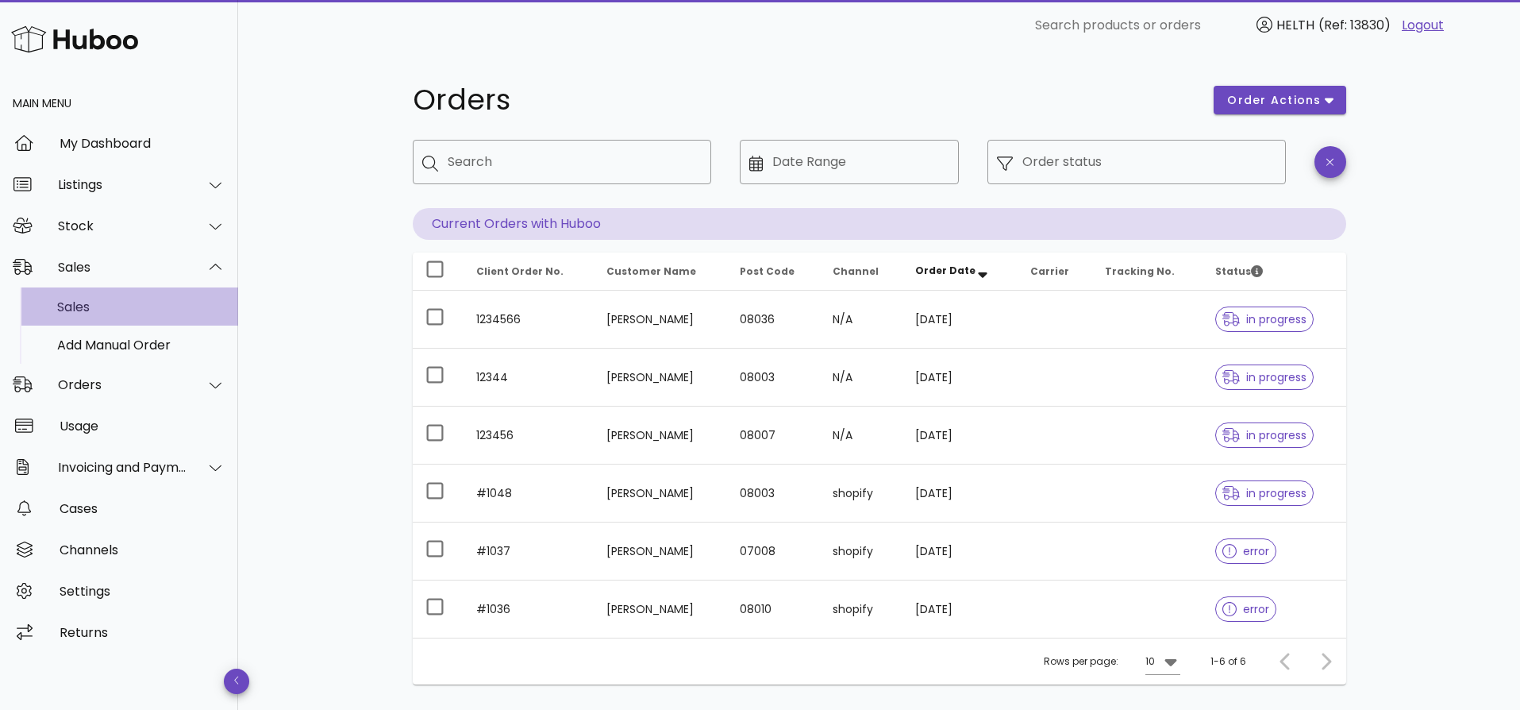
click at [87, 306] on div "Sales" at bounding box center [141, 306] width 168 height 15
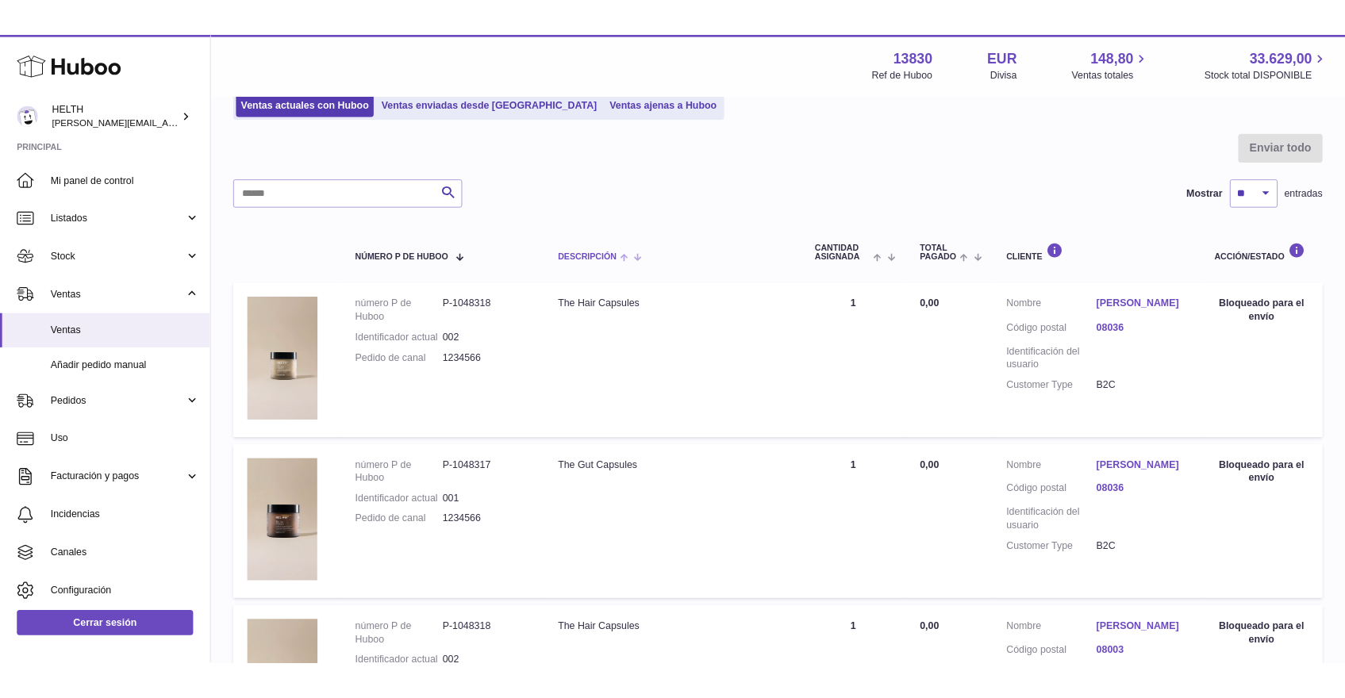
scroll to position [121, 0]
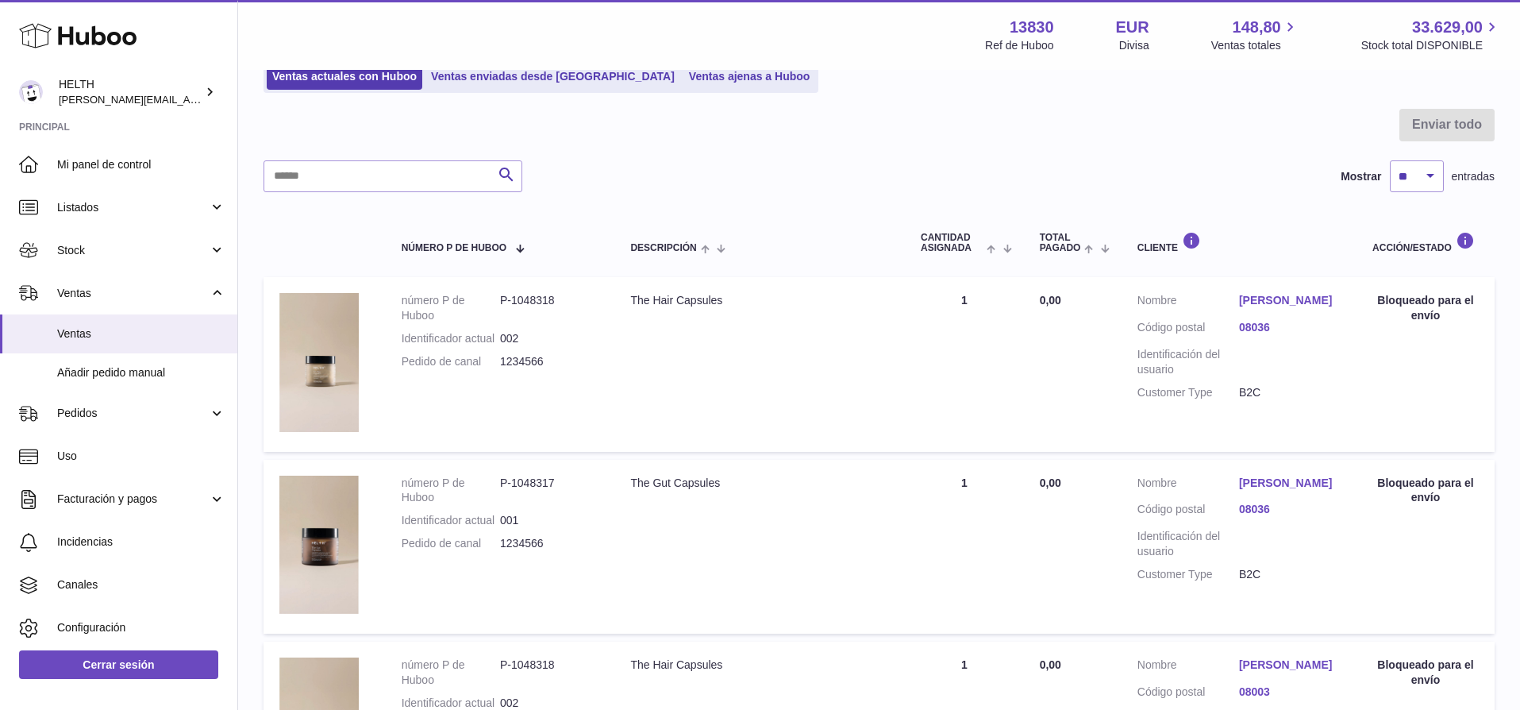
drag, startPoint x: 1494, startPoint y: 263, endPoint x: 1447, endPoint y: 260, distance: 46.9
click at [1447, 260] on th "Acción/Estado" at bounding box center [1425, 242] width 138 height 53
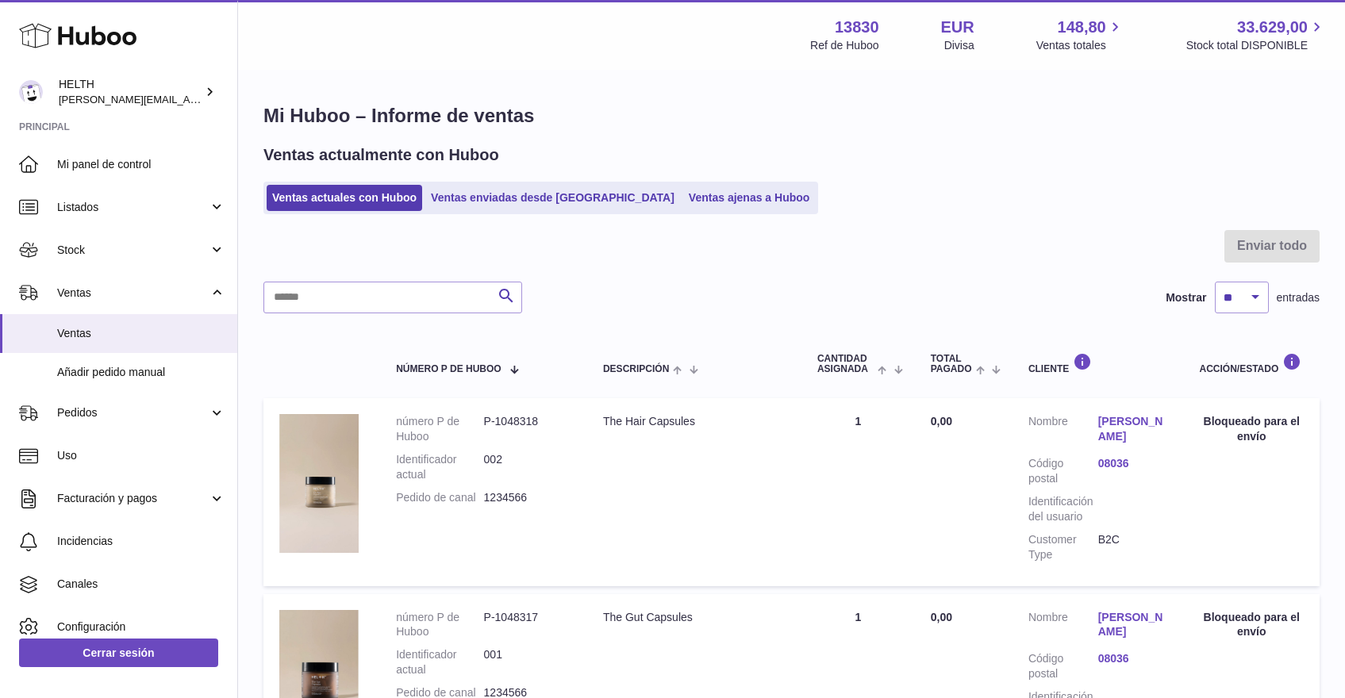
scroll to position [0, 0]
click at [497, 188] on link "Ventas enviadas desde [GEOGRAPHIC_DATA]" at bounding box center [552, 198] width 255 height 26
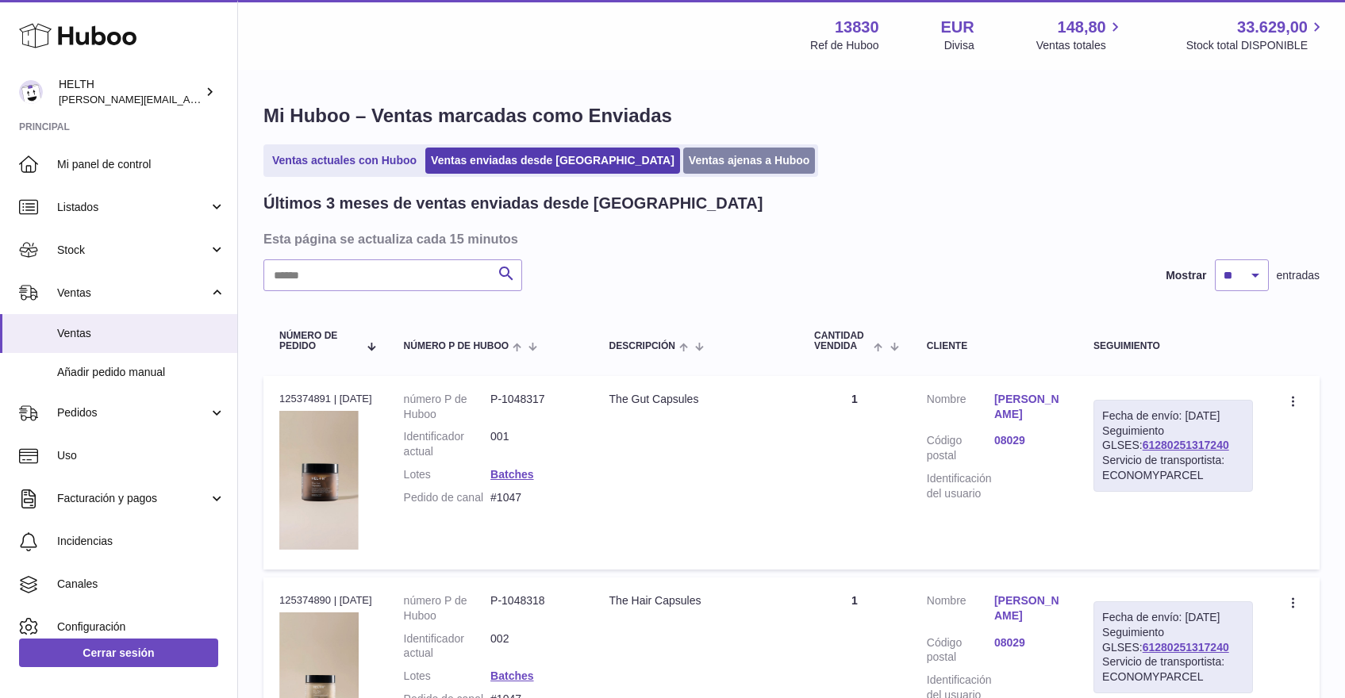
click at [683, 161] on link "Ventas ajenas a Huboo" at bounding box center [749, 161] width 133 height 26
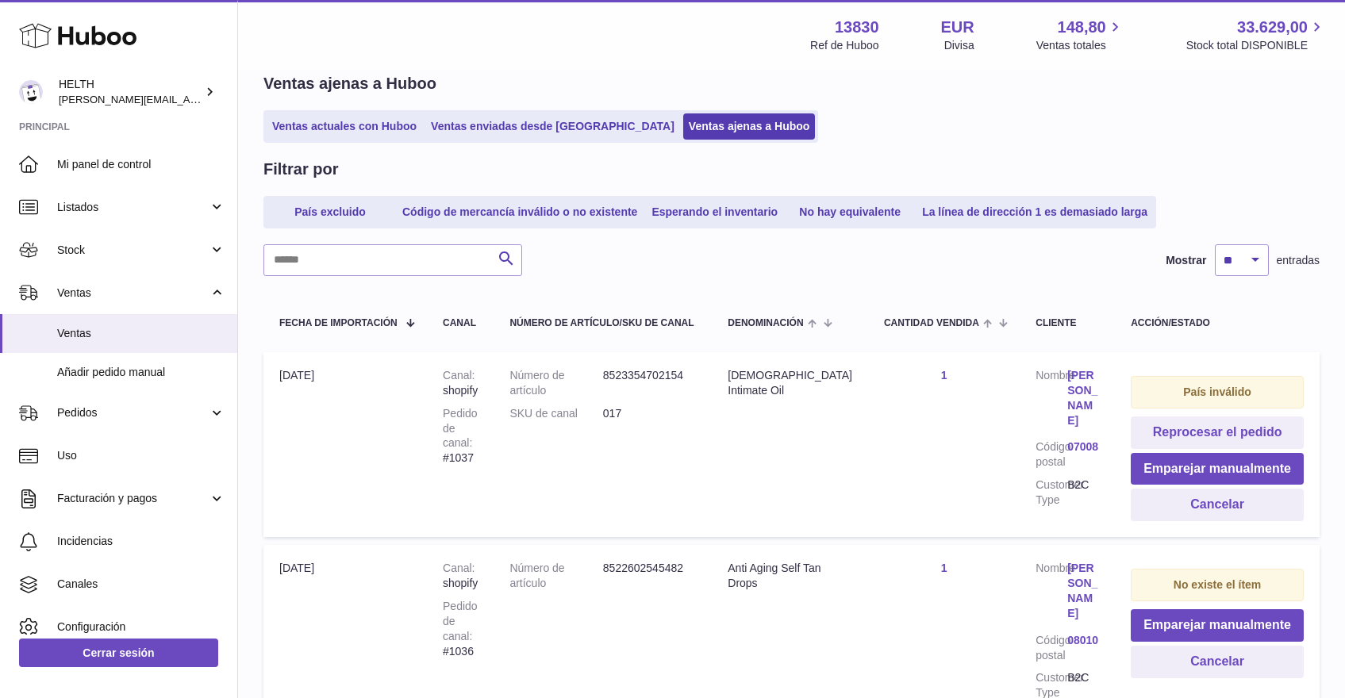
scroll to position [71, 0]
click at [382, 130] on link "Ventas actuales con Huboo" at bounding box center [345, 126] width 156 height 26
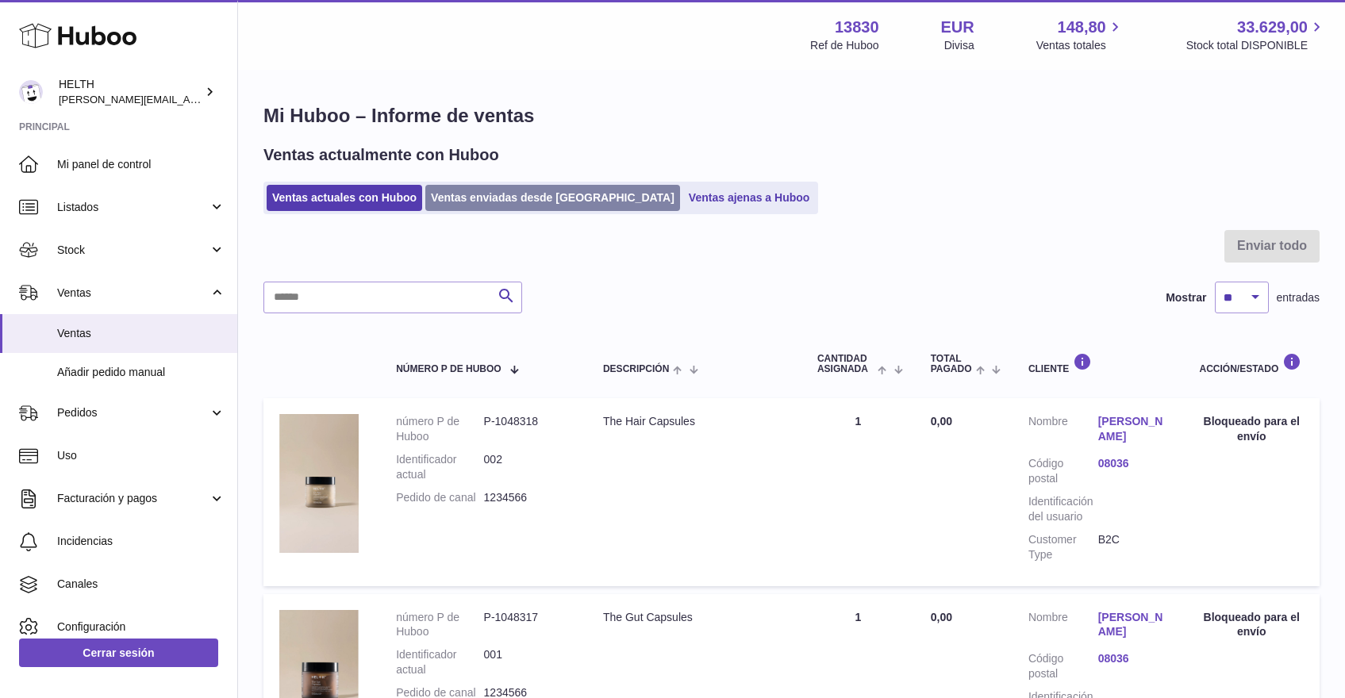
click at [455, 192] on link "Ventas enviadas desde [GEOGRAPHIC_DATA]" at bounding box center [552, 198] width 255 height 26
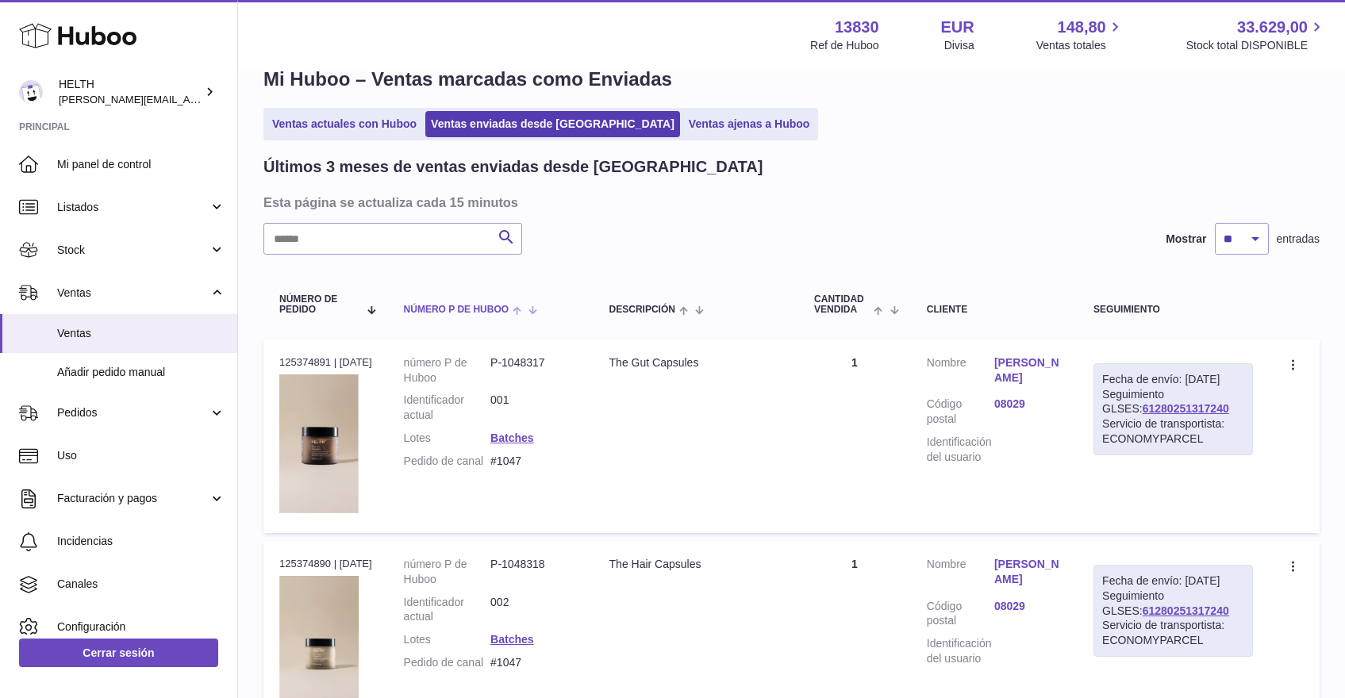
scroll to position [38, 0]
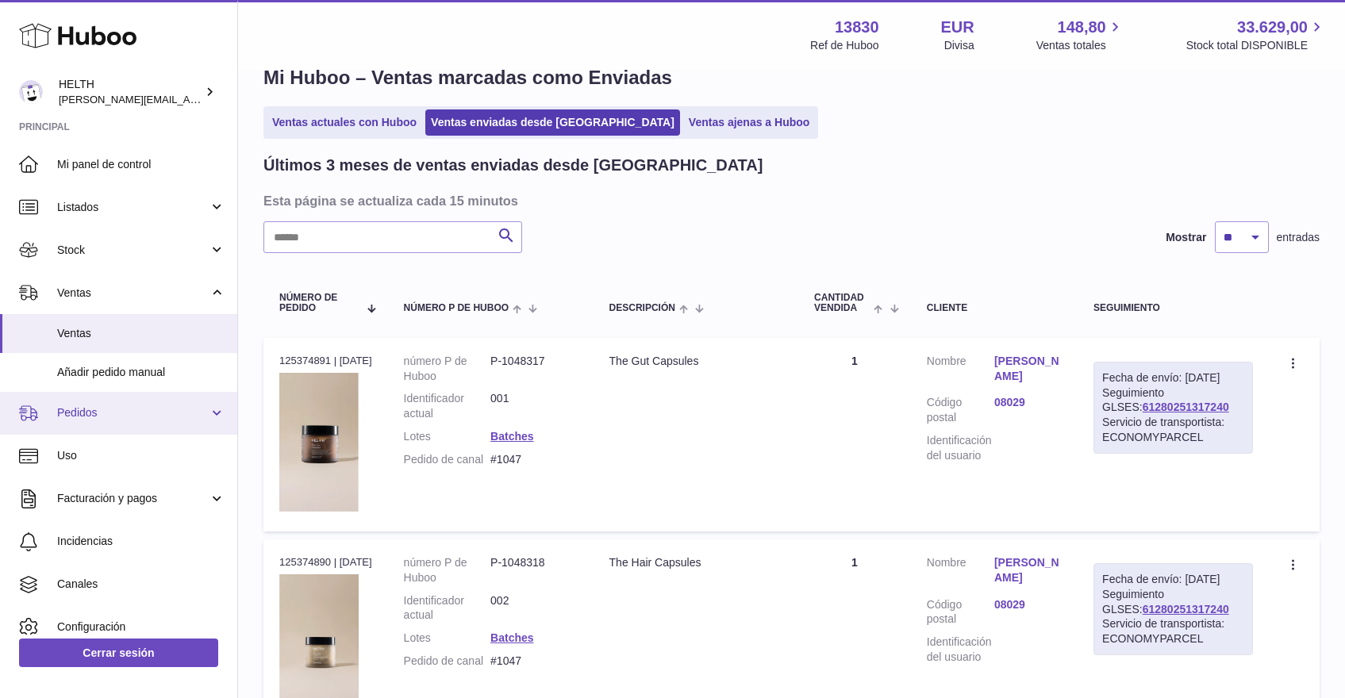
click at [115, 418] on link "Pedidos" at bounding box center [118, 413] width 237 height 43
click at [124, 421] on link "Pedidos" at bounding box center [118, 413] width 237 height 43
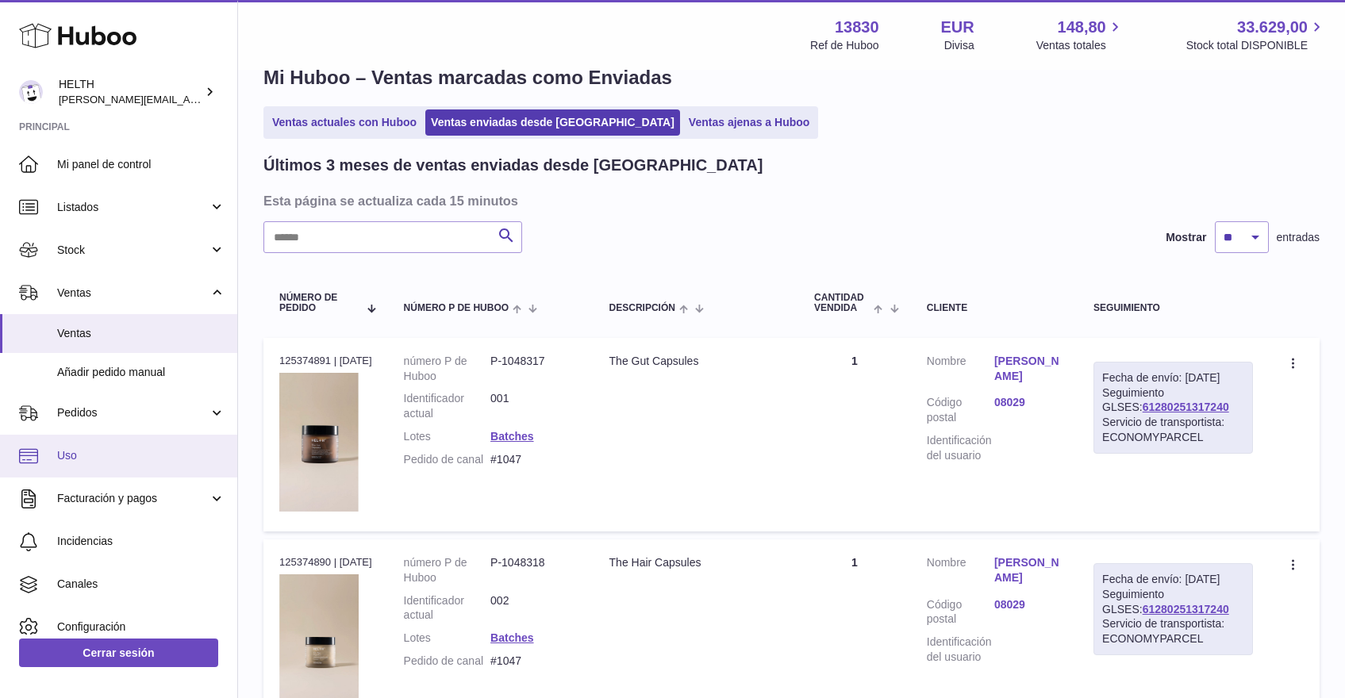
click at [101, 450] on span "Uso" at bounding box center [141, 455] width 168 height 15
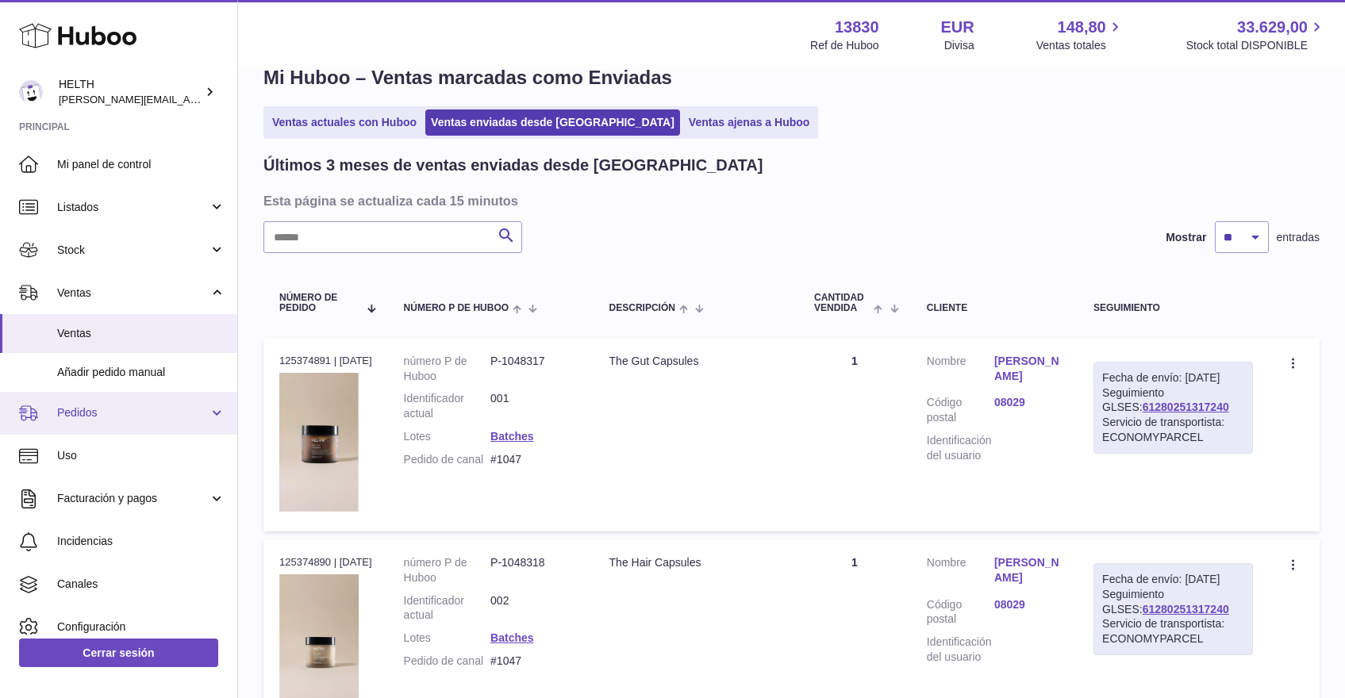
click at [106, 416] on span "Pedidos" at bounding box center [133, 413] width 152 height 15
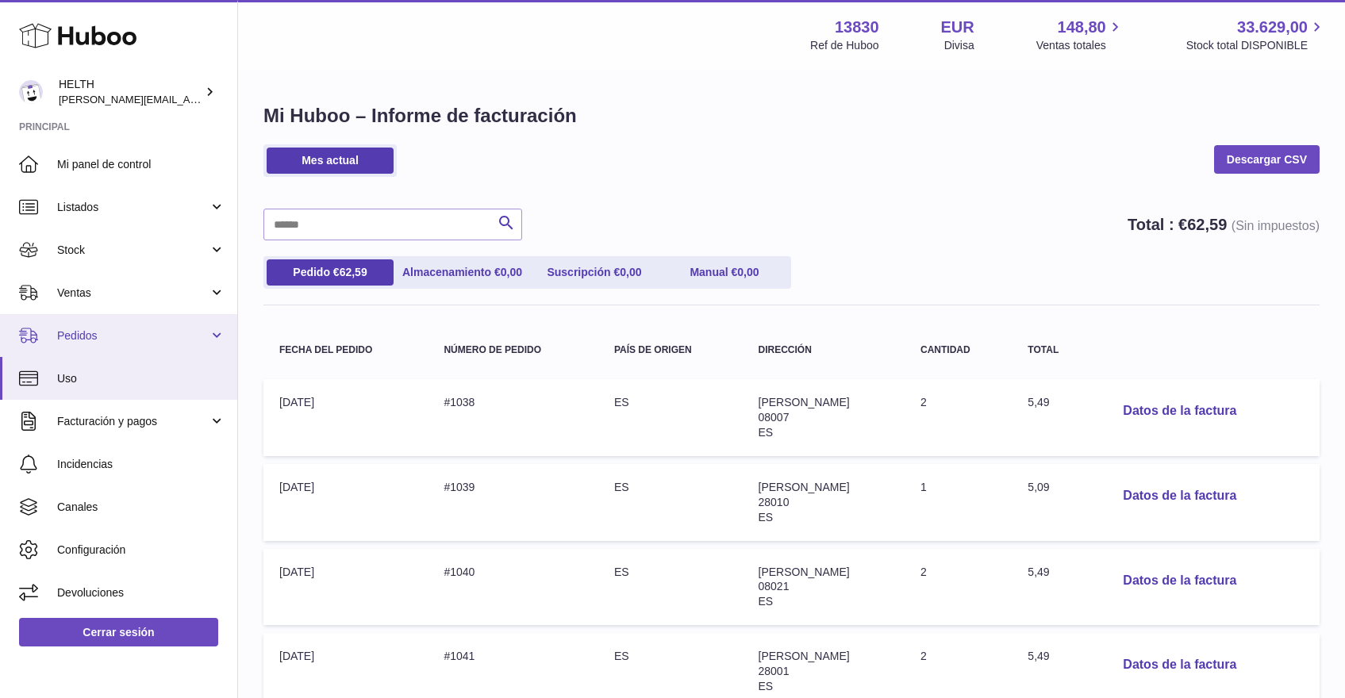
click at [170, 326] on link "Pedidos" at bounding box center [118, 335] width 237 height 43
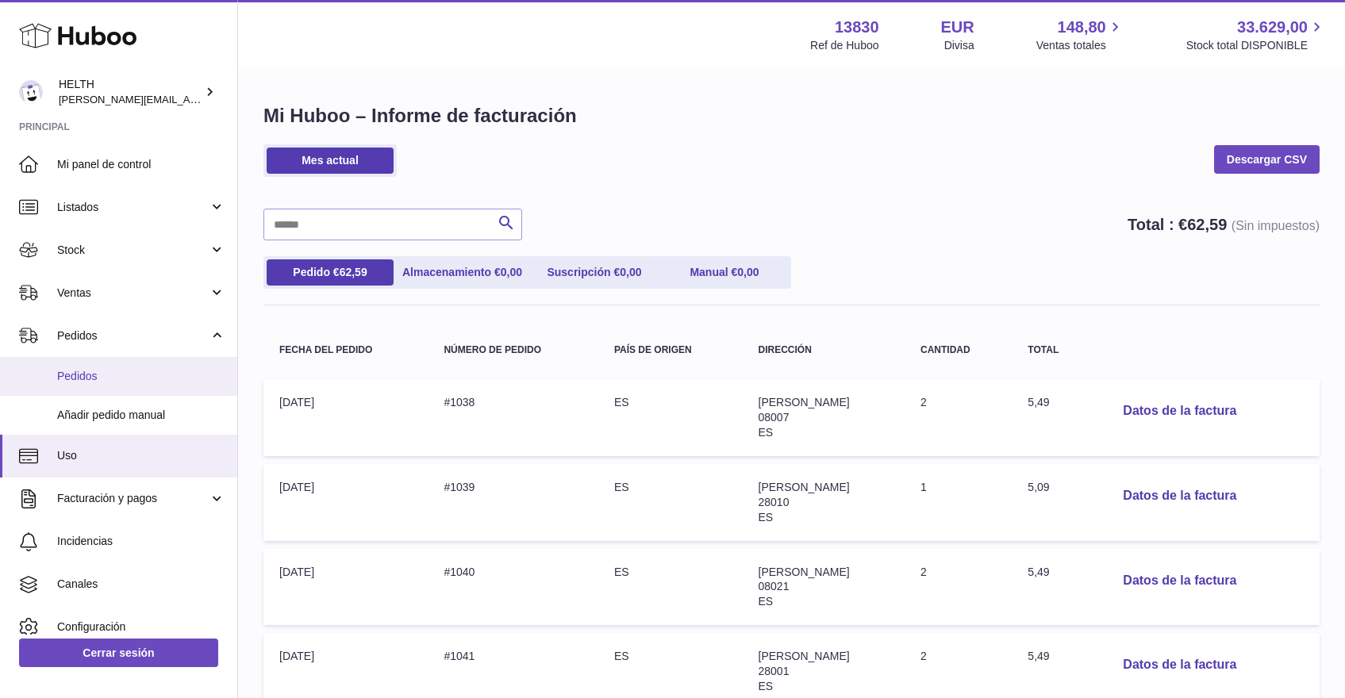
click at [115, 381] on span "Pedidos" at bounding box center [141, 376] width 168 height 15
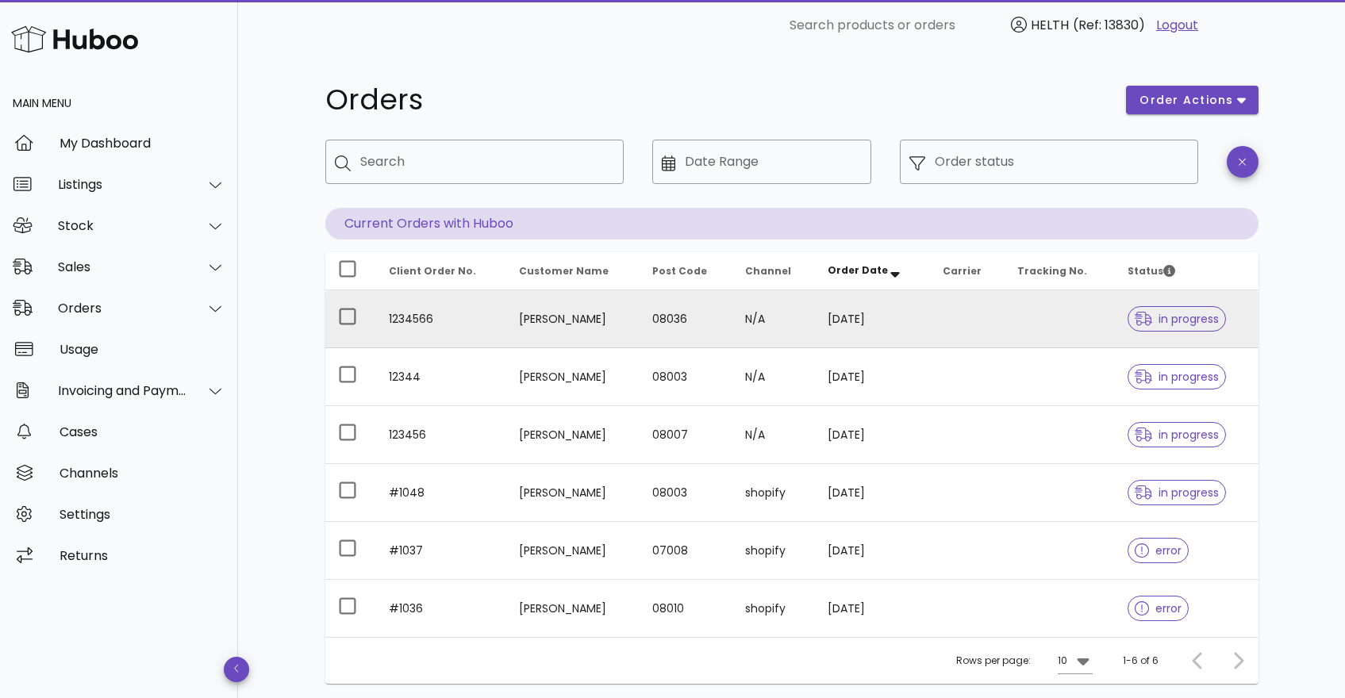
click at [968, 320] on td at bounding box center [967, 319] width 75 height 58
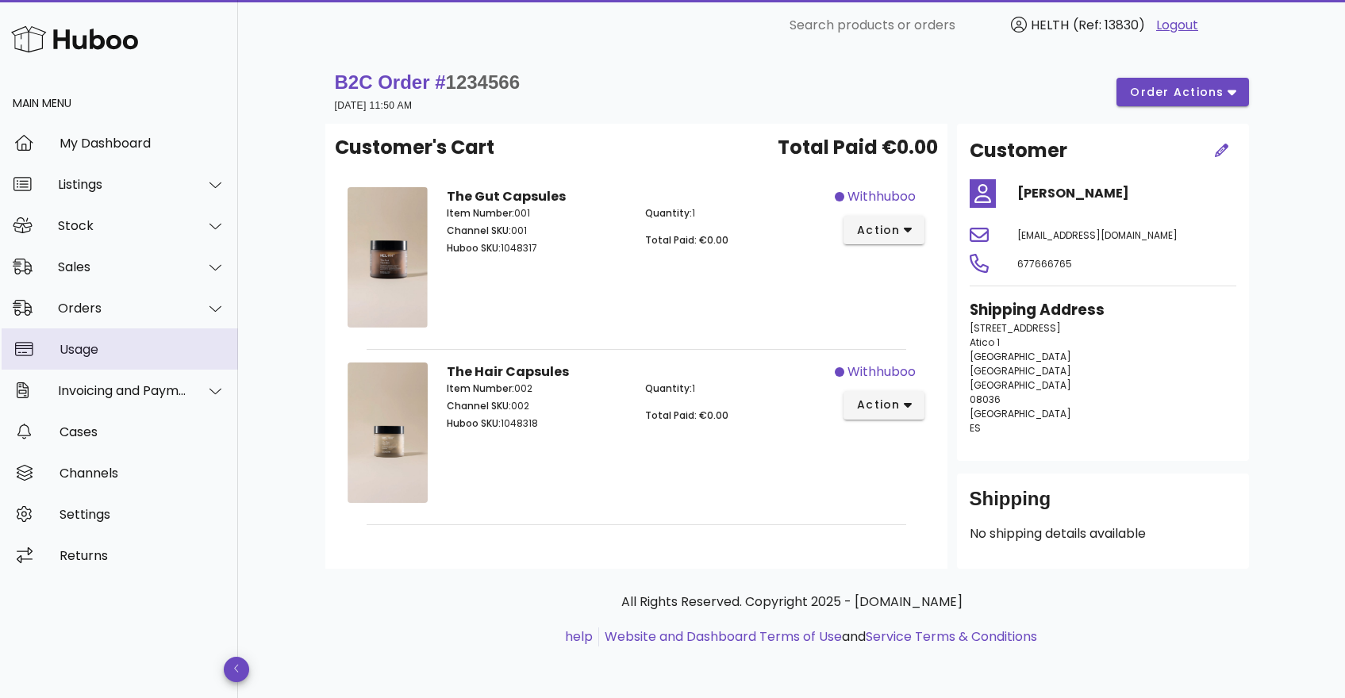
click at [114, 352] on div "Usage" at bounding box center [143, 349] width 166 height 15
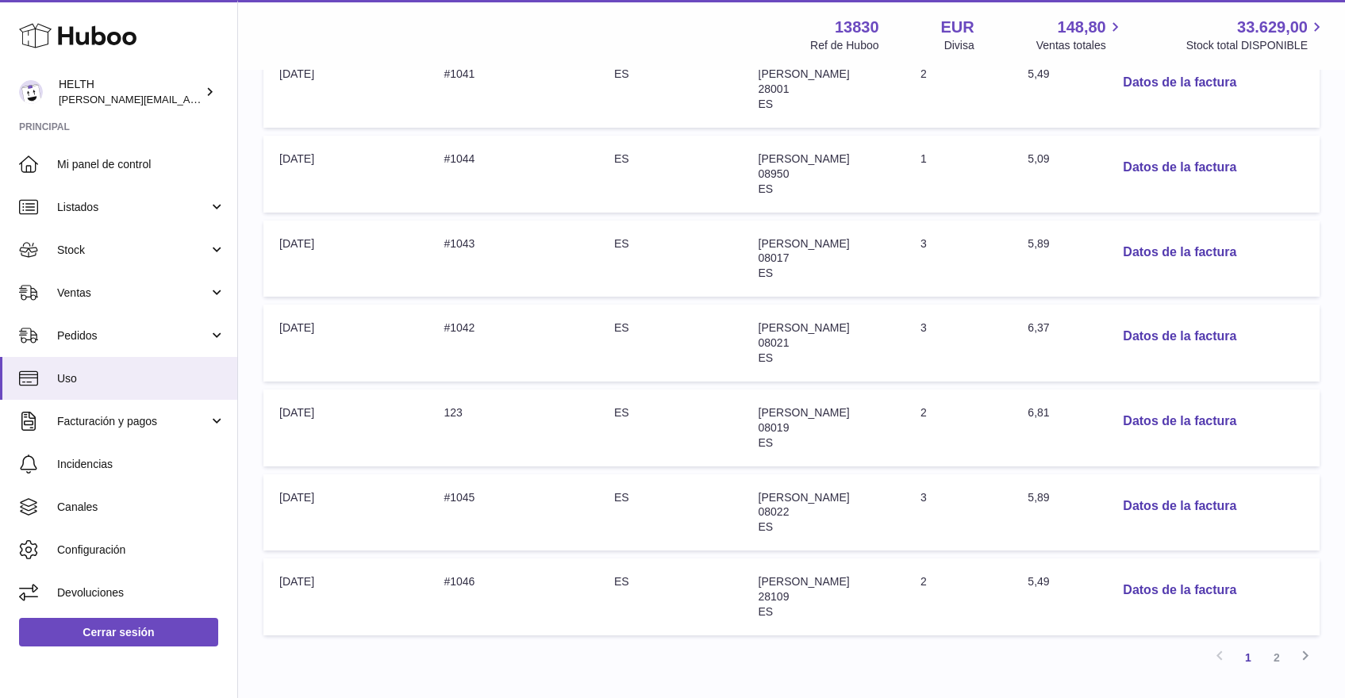
scroll to position [583, 0]
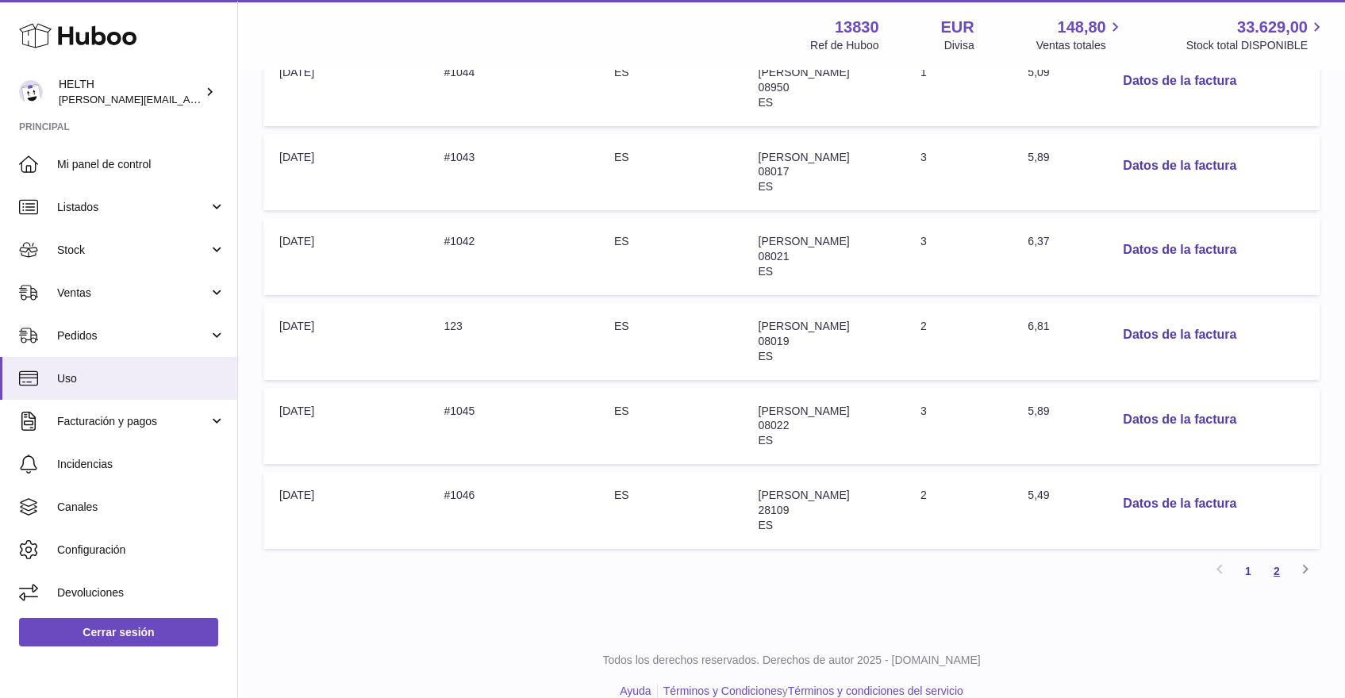
click at [1279, 557] on link "2" at bounding box center [1277, 571] width 29 height 29
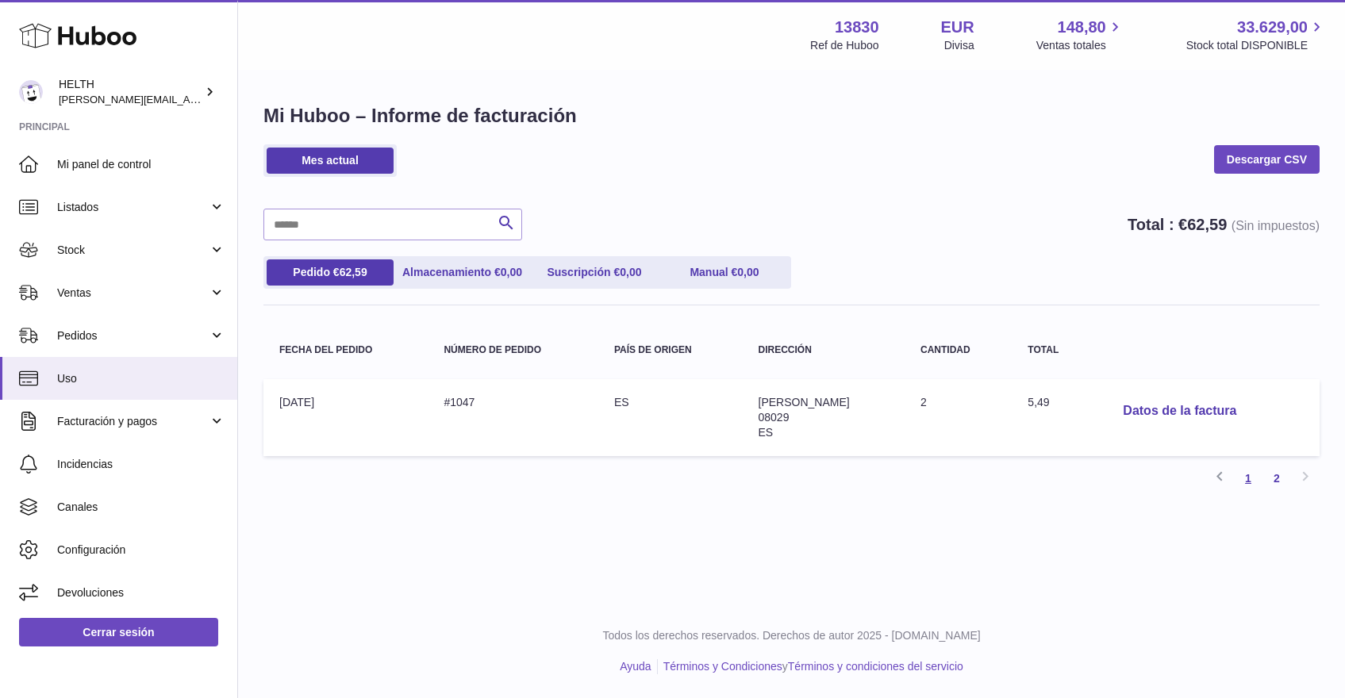
click at [1251, 480] on link "1" at bounding box center [1248, 478] width 29 height 29
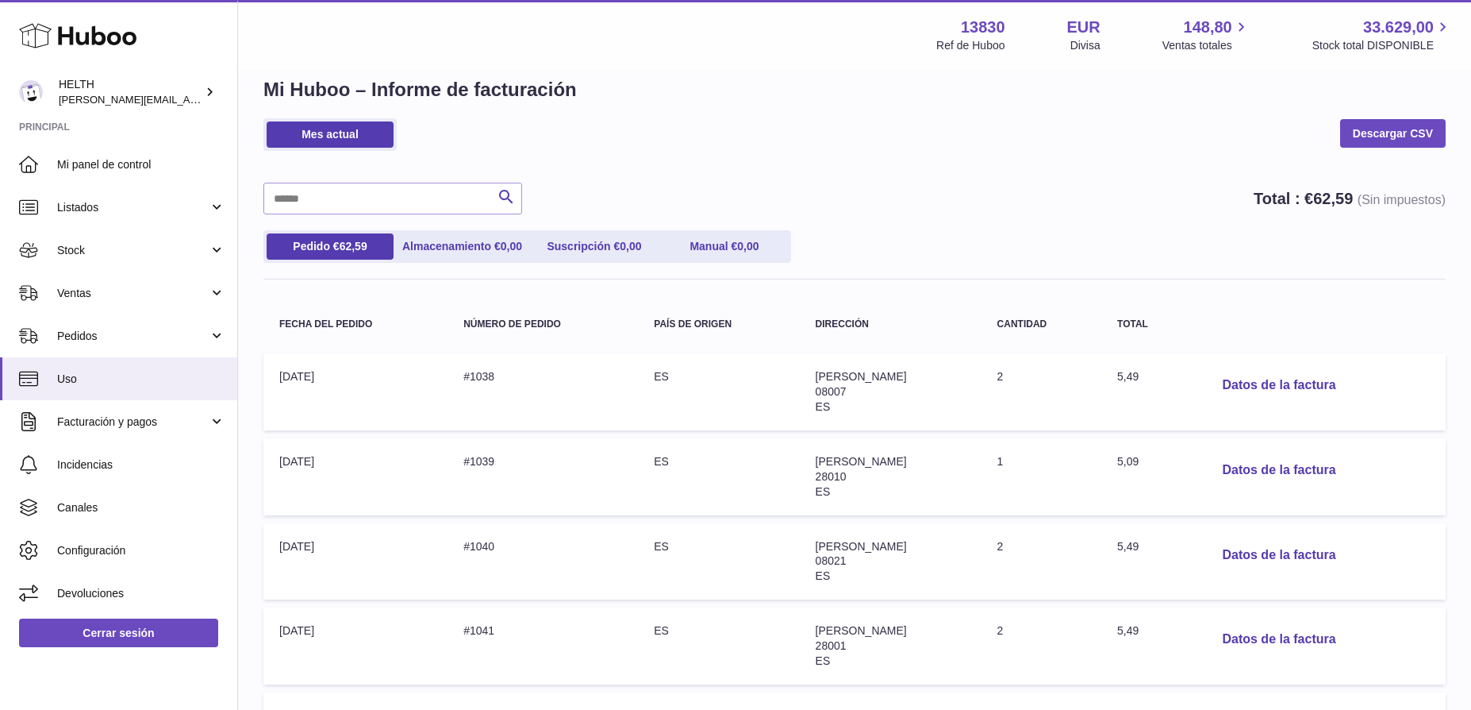
scroll to position [2, 0]
